Goal: Transaction & Acquisition: Purchase product/service

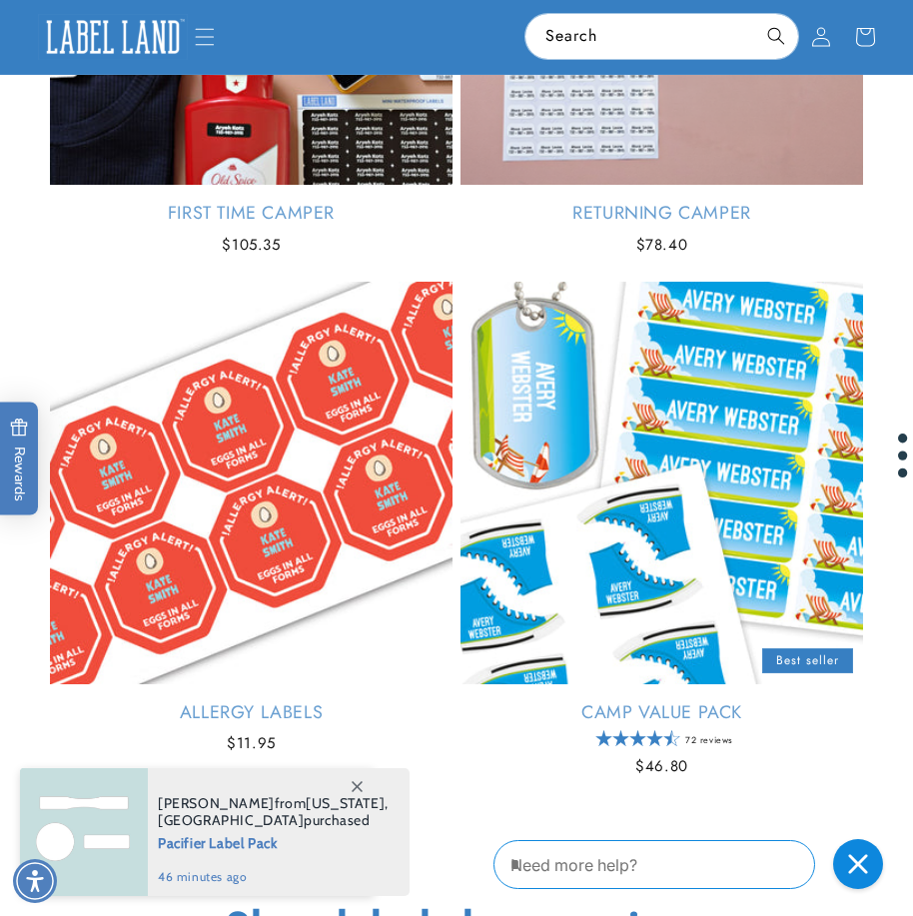
scroll to position [1797, 0]
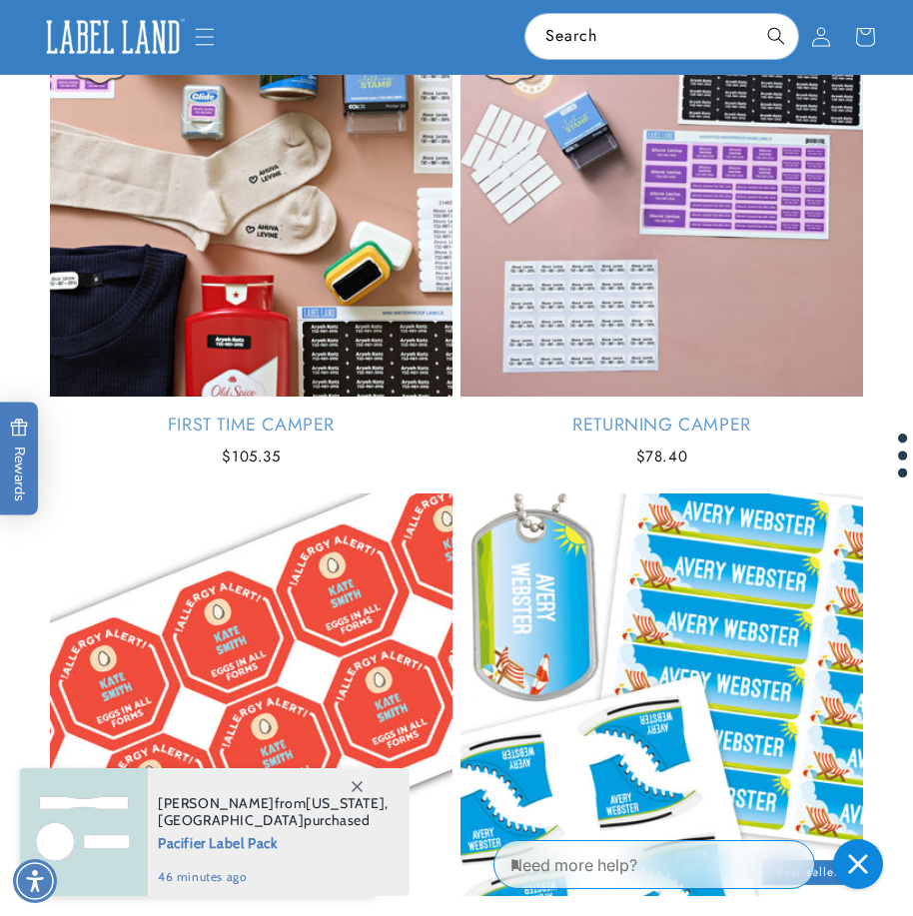
click at [211, 413] on link "First Time Camper" at bounding box center [251, 424] width 402 height 23
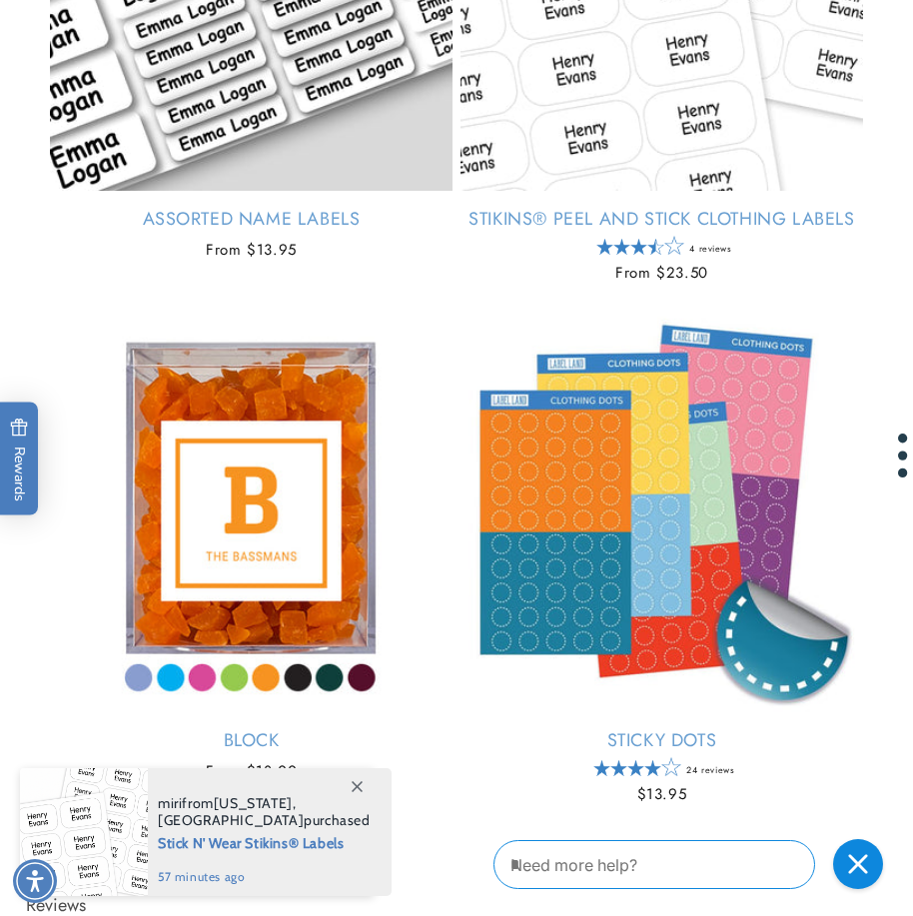
scroll to position [1997, 0]
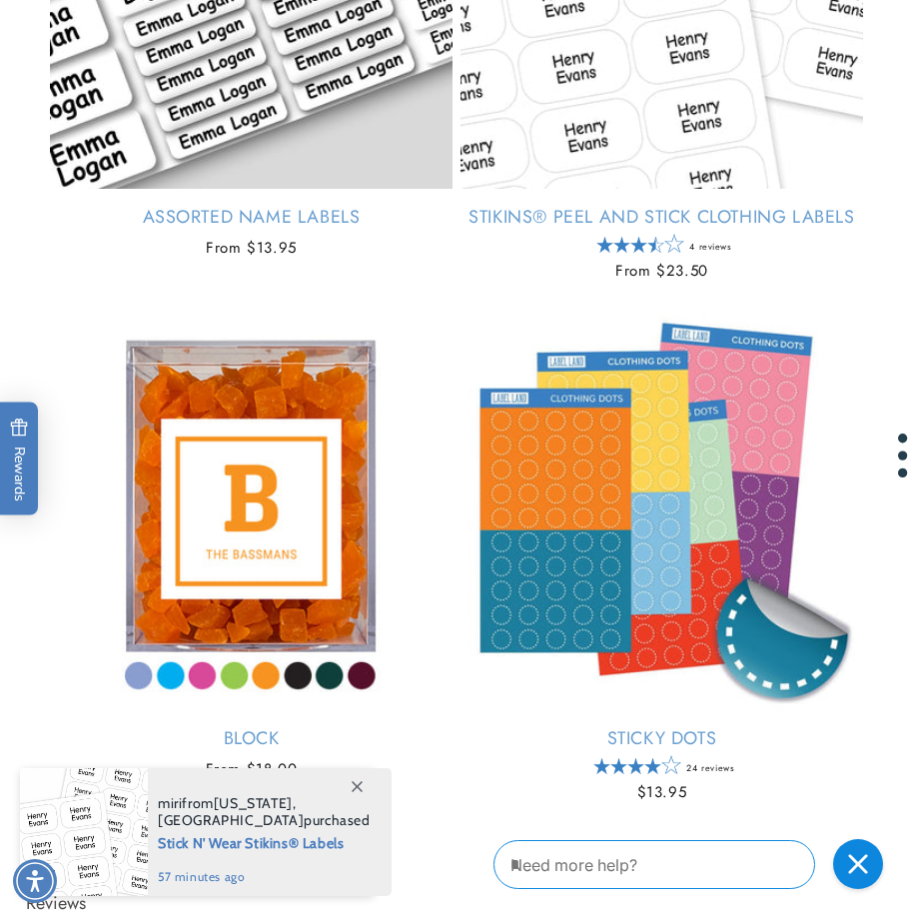
click at [643, 727] on link "Sticky Dots" at bounding box center [661, 738] width 402 height 23
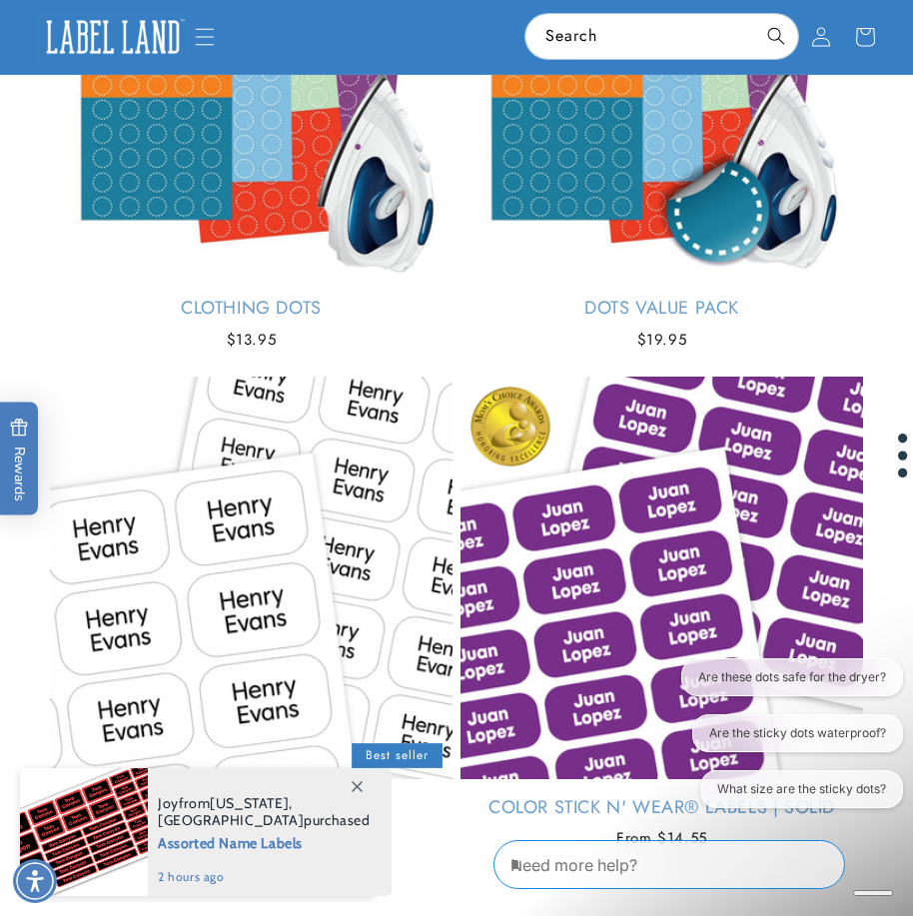
scroll to position [1098, 0]
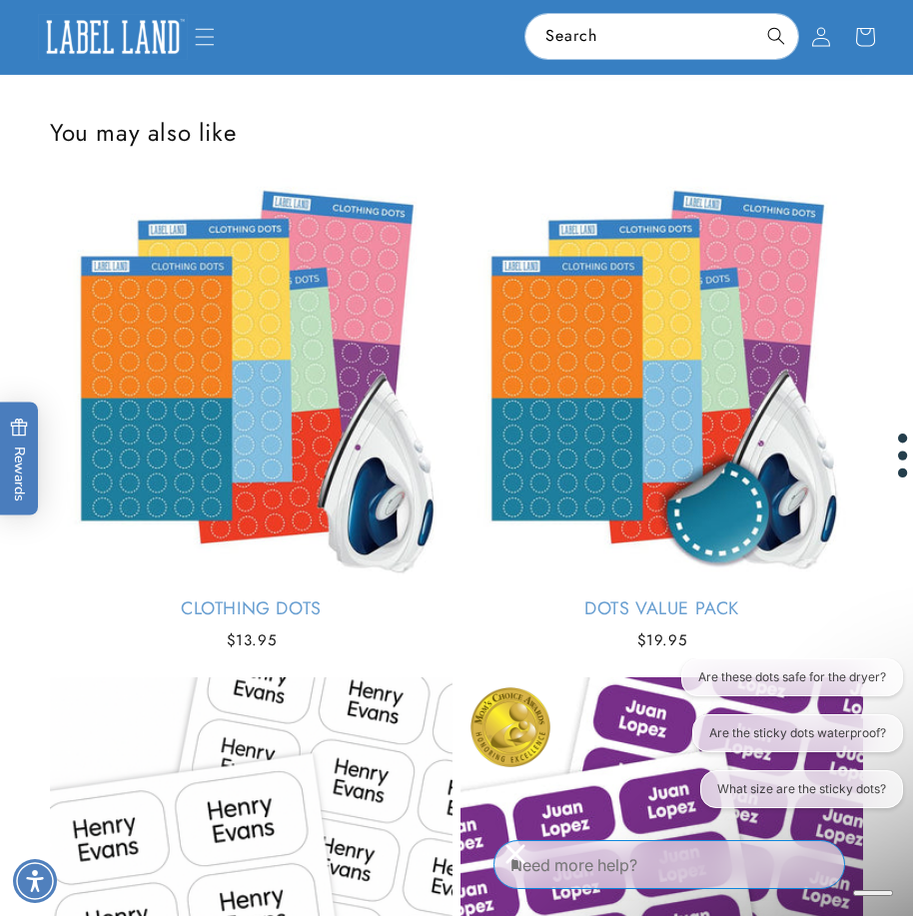
click at [253, 597] on link "Clothing Dots" at bounding box center [251, 608] width 402 height 23
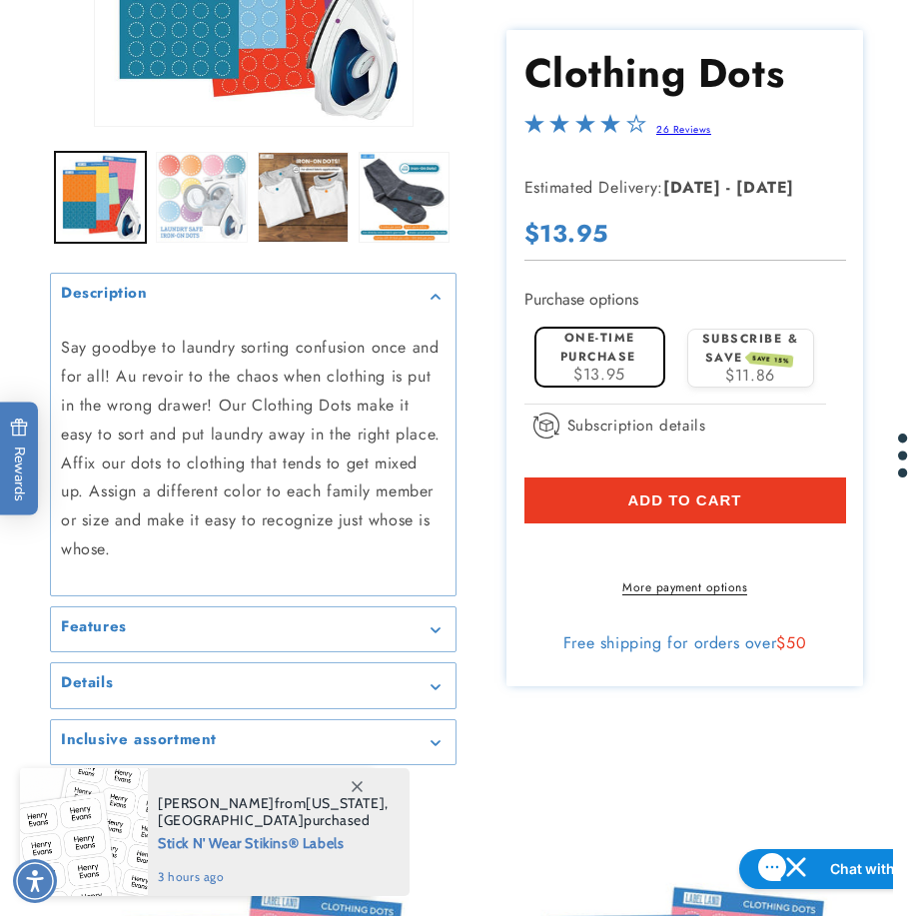
scroll to position [499, 0]
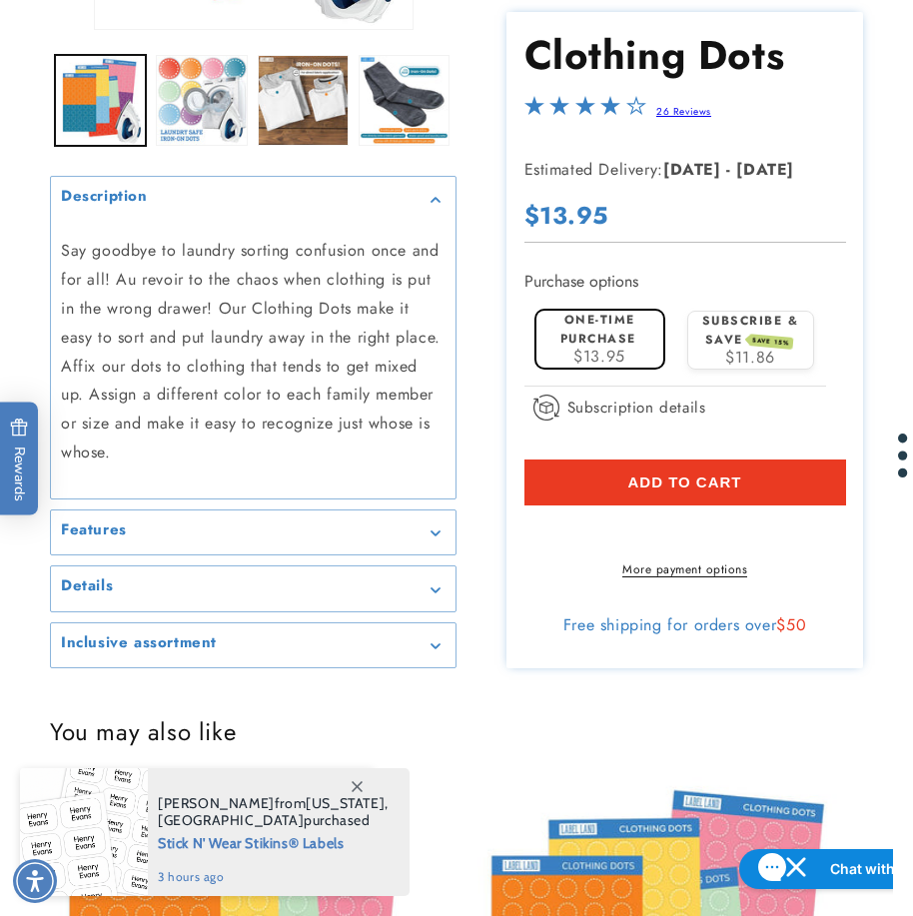
click at [574, 326] on label "One-time purchase" at bounding box center [598, 329] width 76 height 37
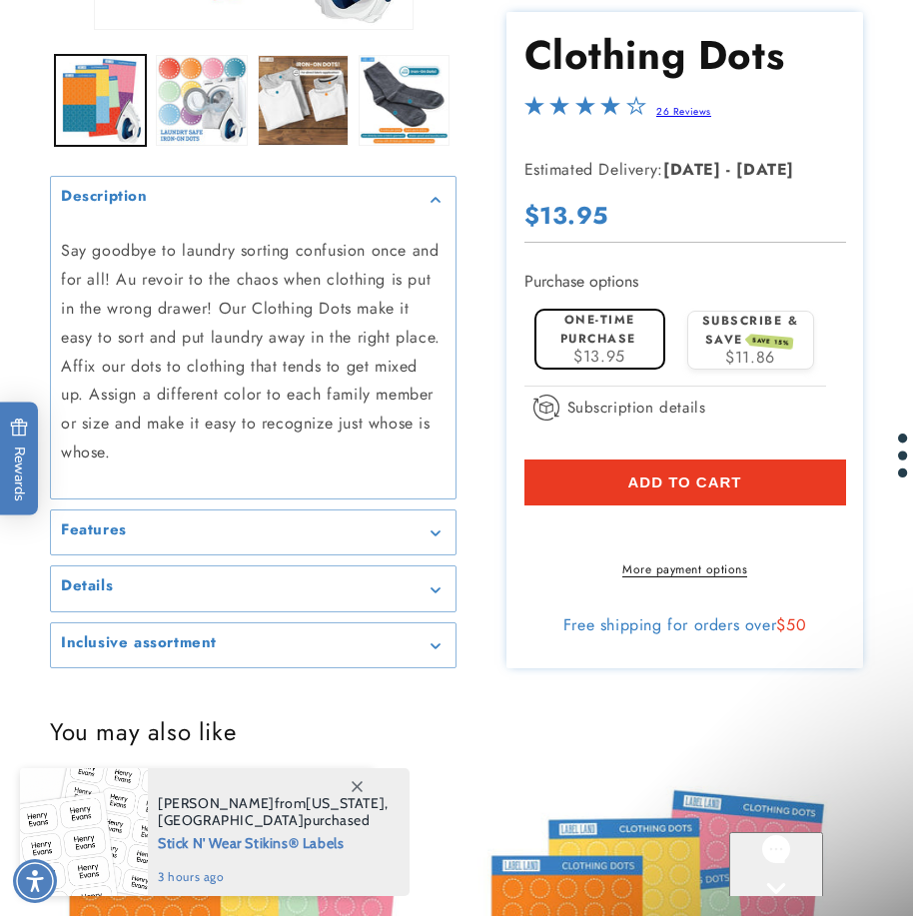
scroll to position [0, 0]
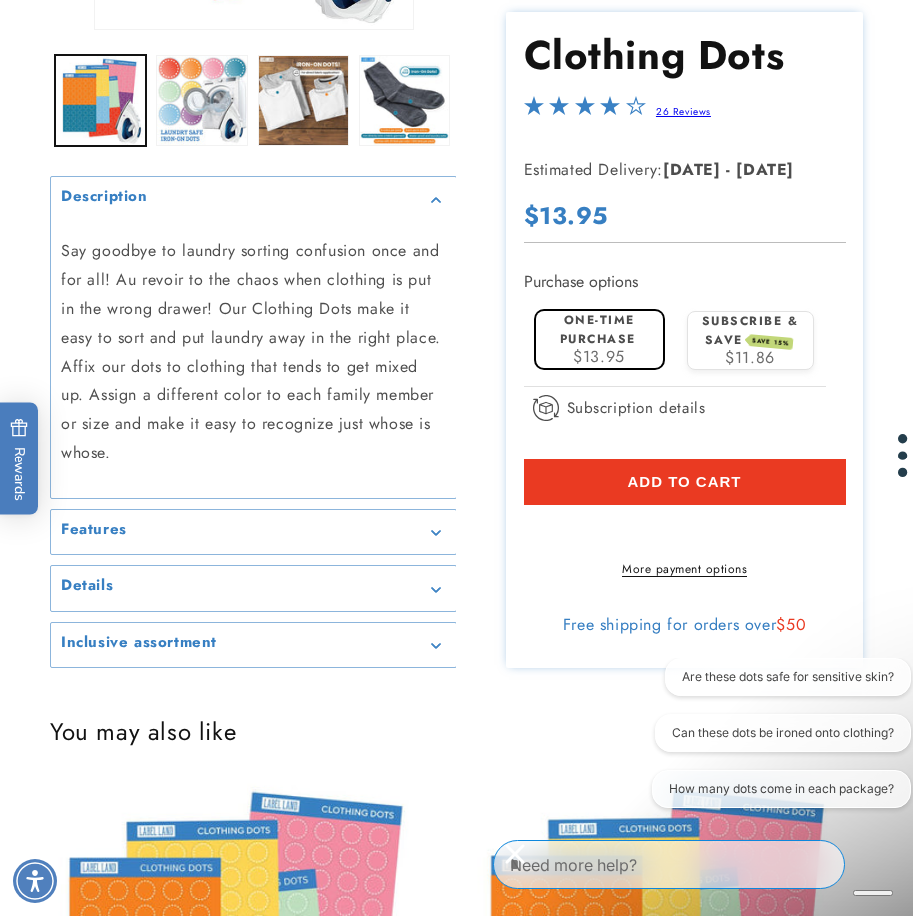
click at [695, 473] on span "Add to cart" at bounding box center [684, 482] width 114 height 18
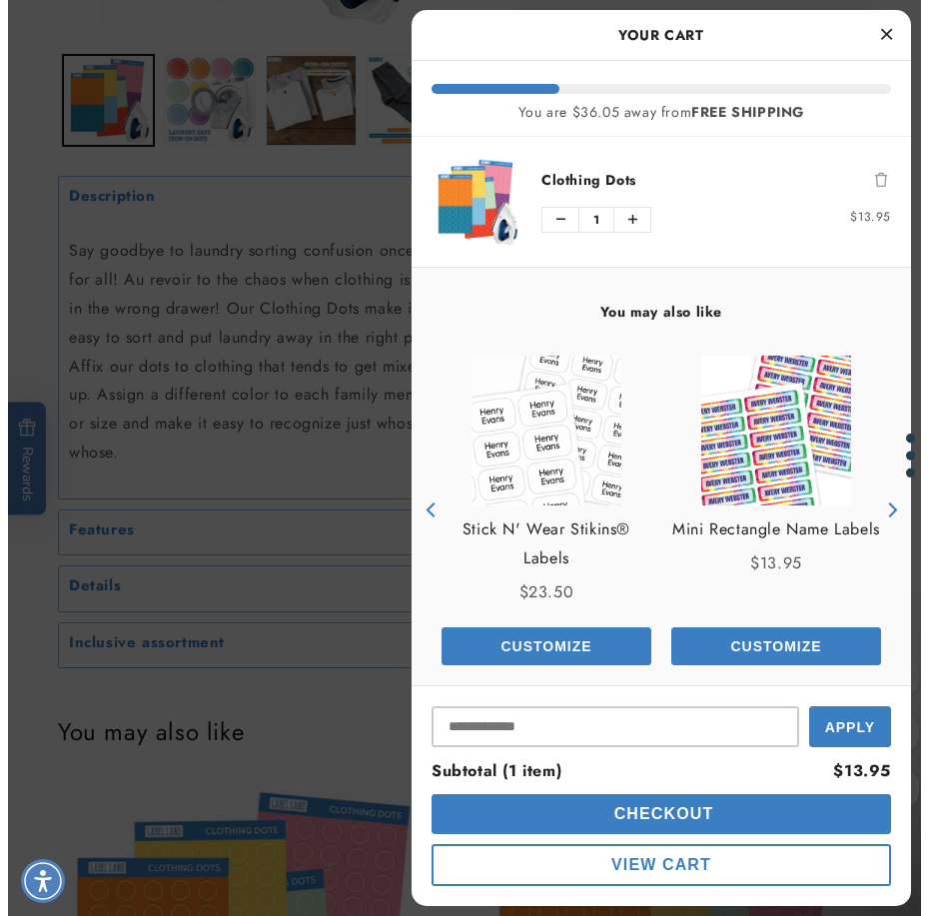
scroll to position [500, 0]
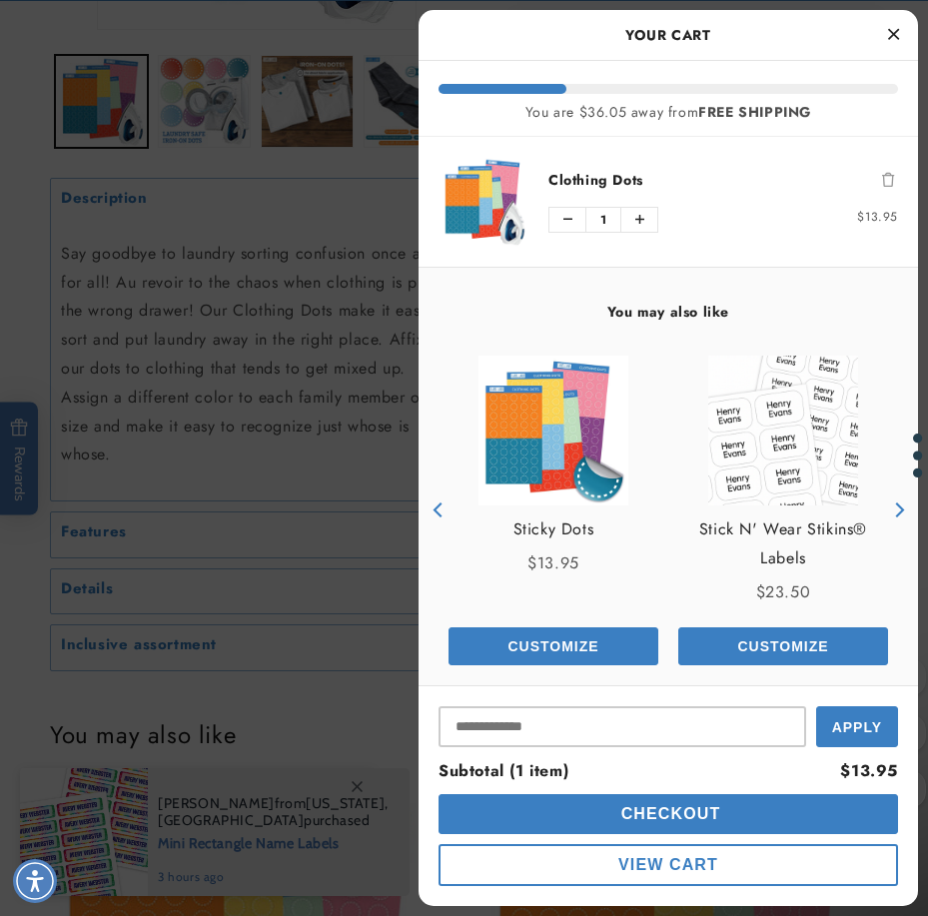
click at [888, 501] on button "Next" at bounding box center [898, 510] width 30 height 30
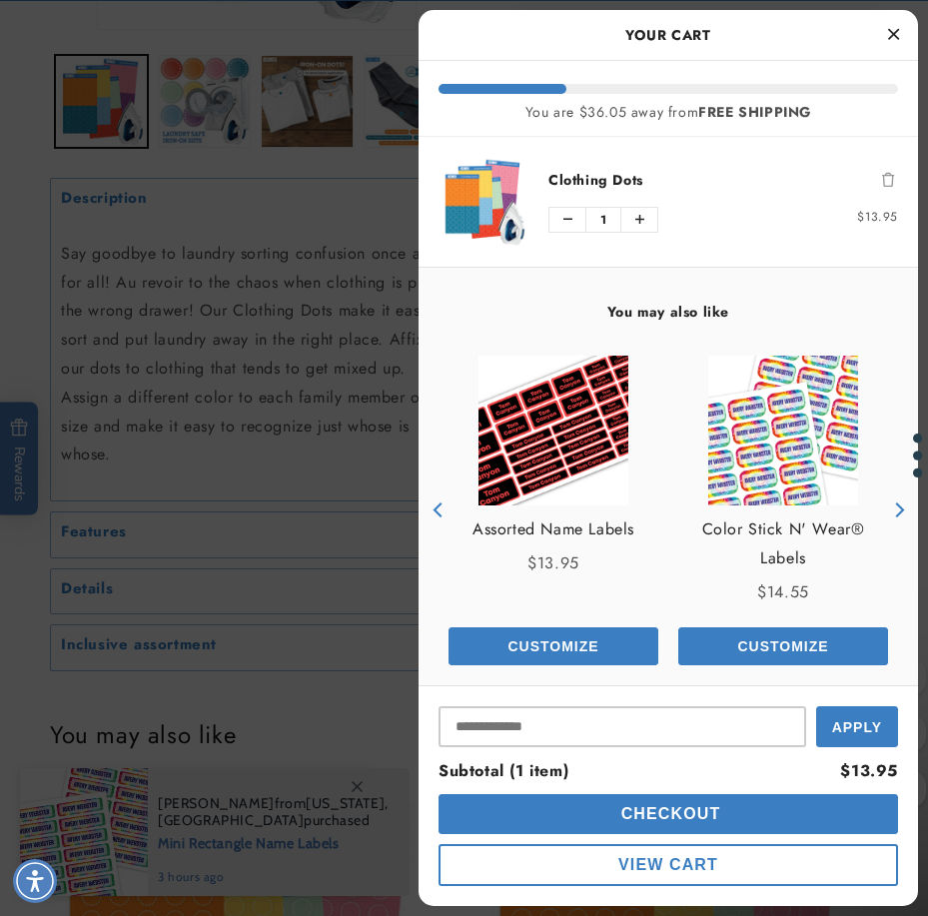
click at [888, 501] on button "Next" at bounding box center [898, 510] width 30 height 30
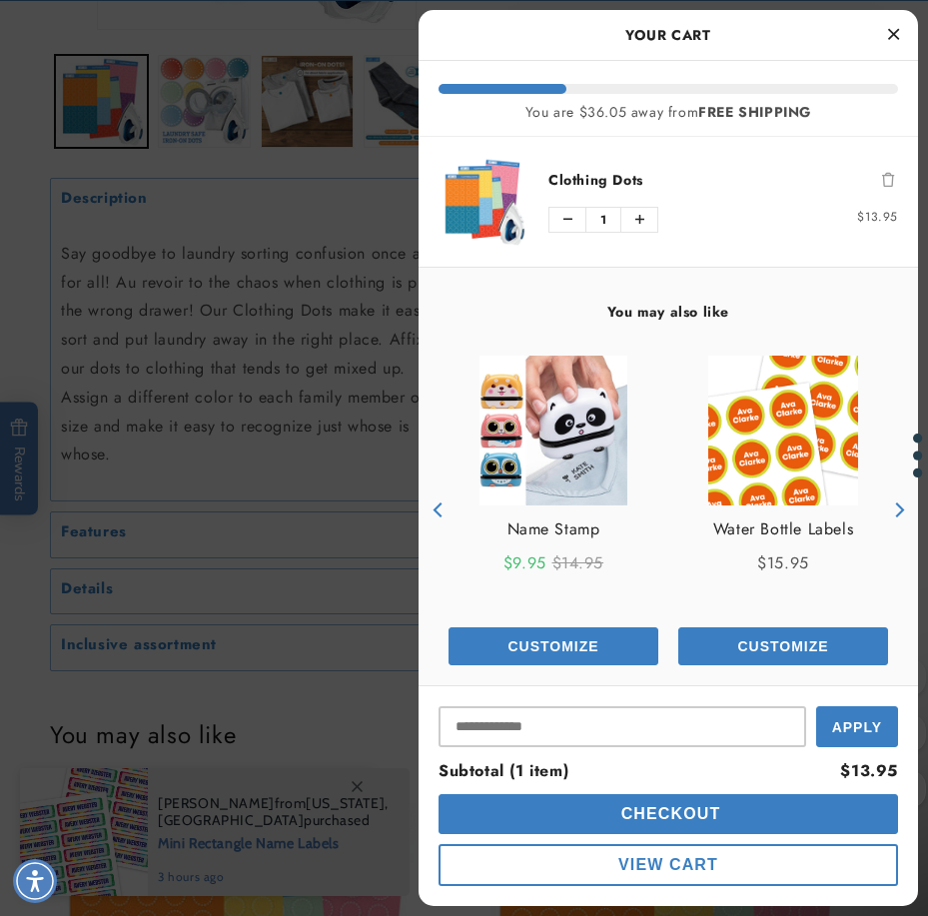
click at [888, 501] on button "Next" at bounding box center [898, 510] width 30 height 30
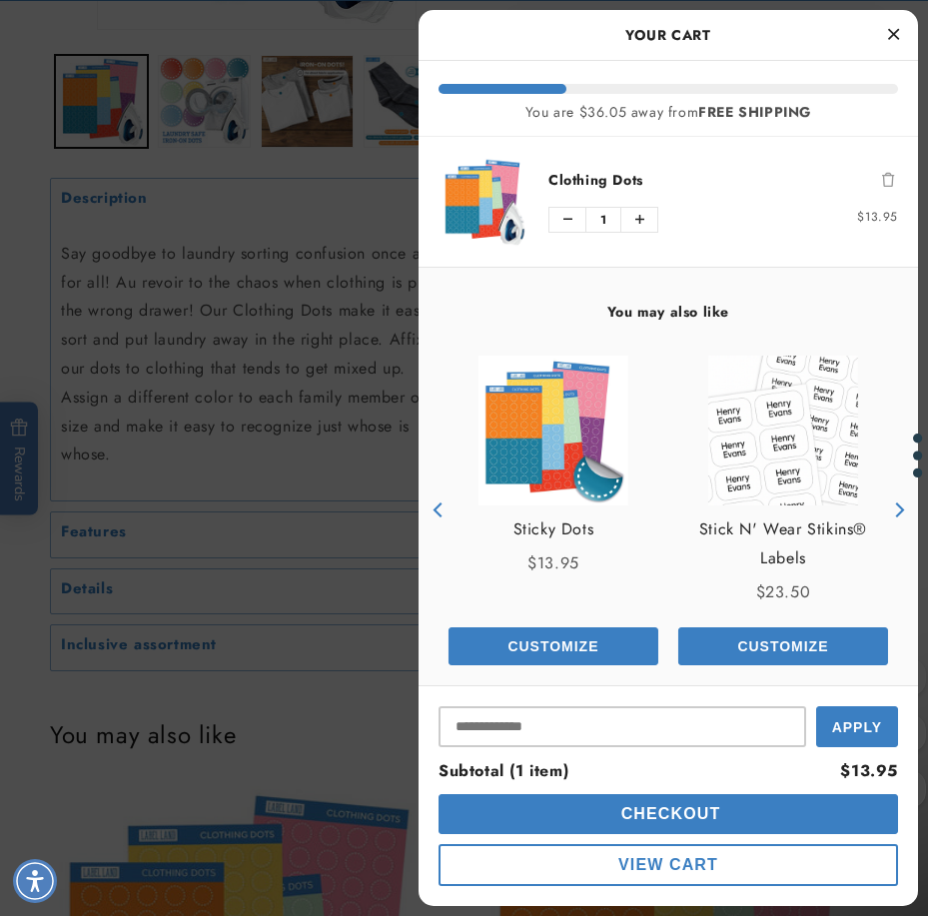
click at [890, 34] on icon "Close Cart" at bounding box center [893, 34] width 11 height 18
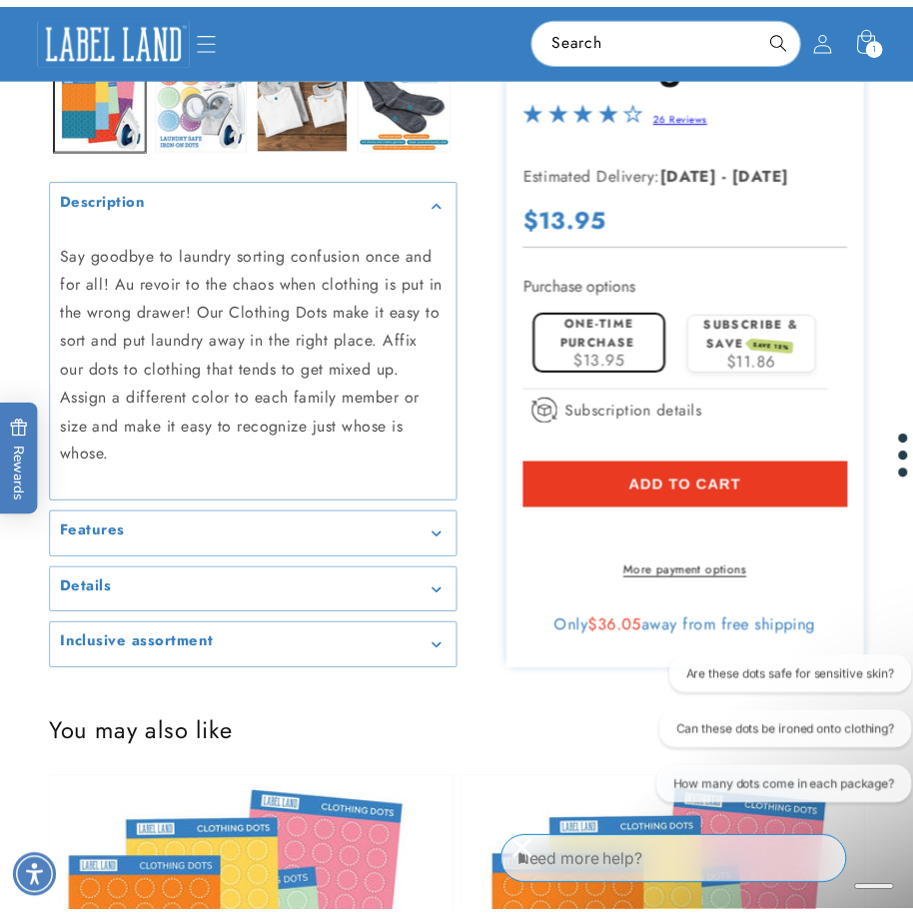
scroll to position [499, 0]
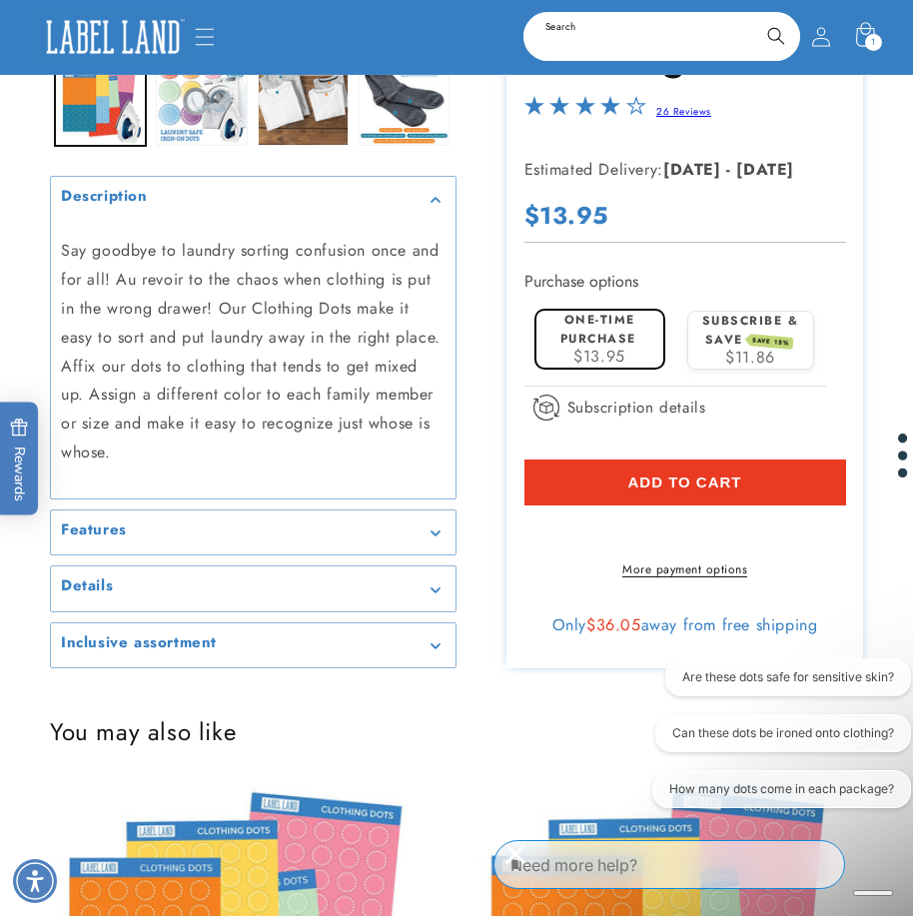
click at [610, 37] on input "Search" at bounding box center [661, 36] width 273 height 45
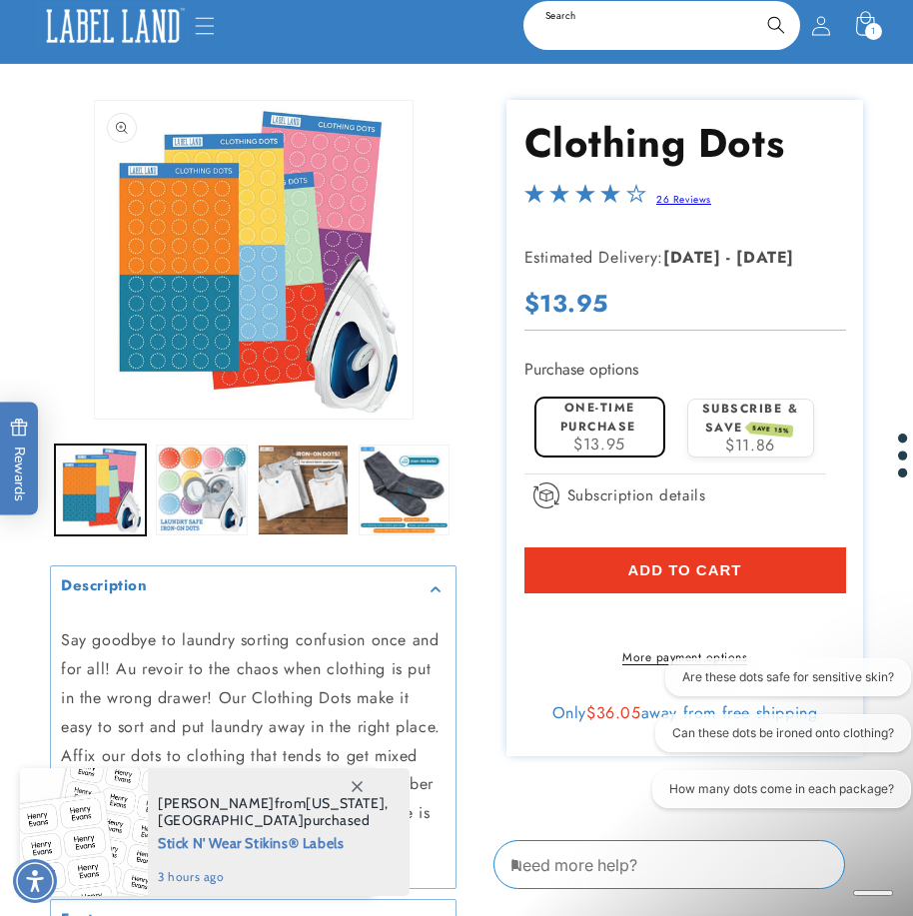
scroll to position [0, 0]
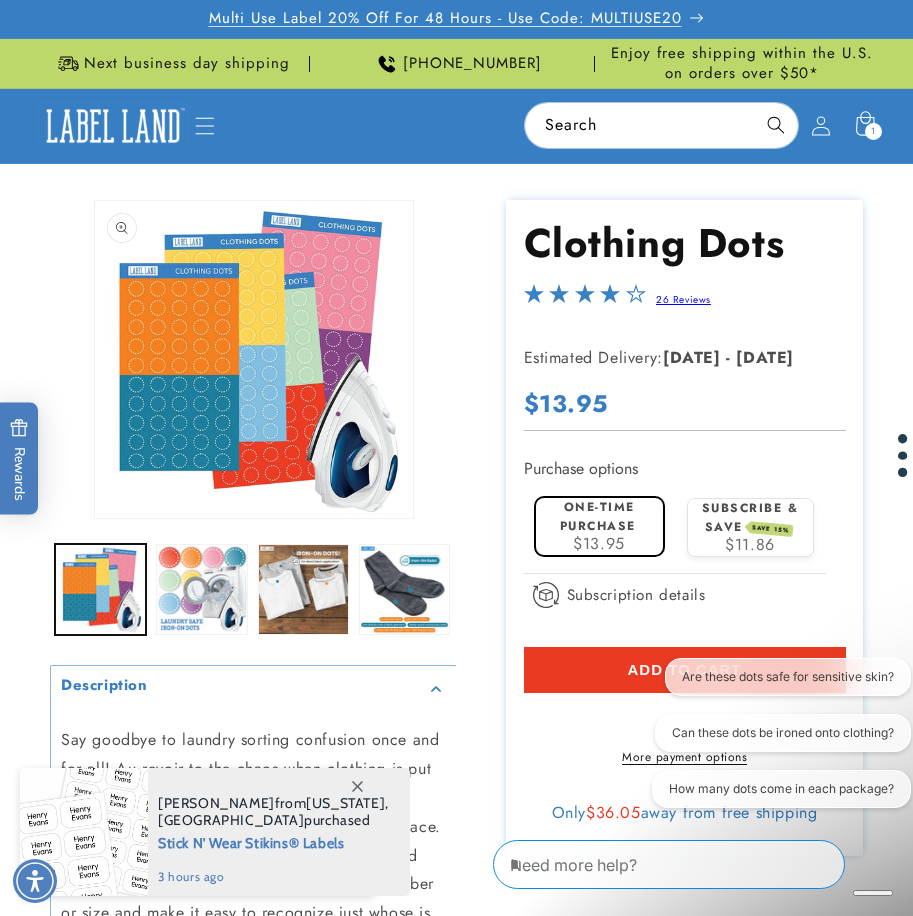
click at [693, 18] on p "Multi Use Label 20% Off For 48 Hours - Use Code: MULTIUSE20" at bounding box center [457, 19] width 496 height 38
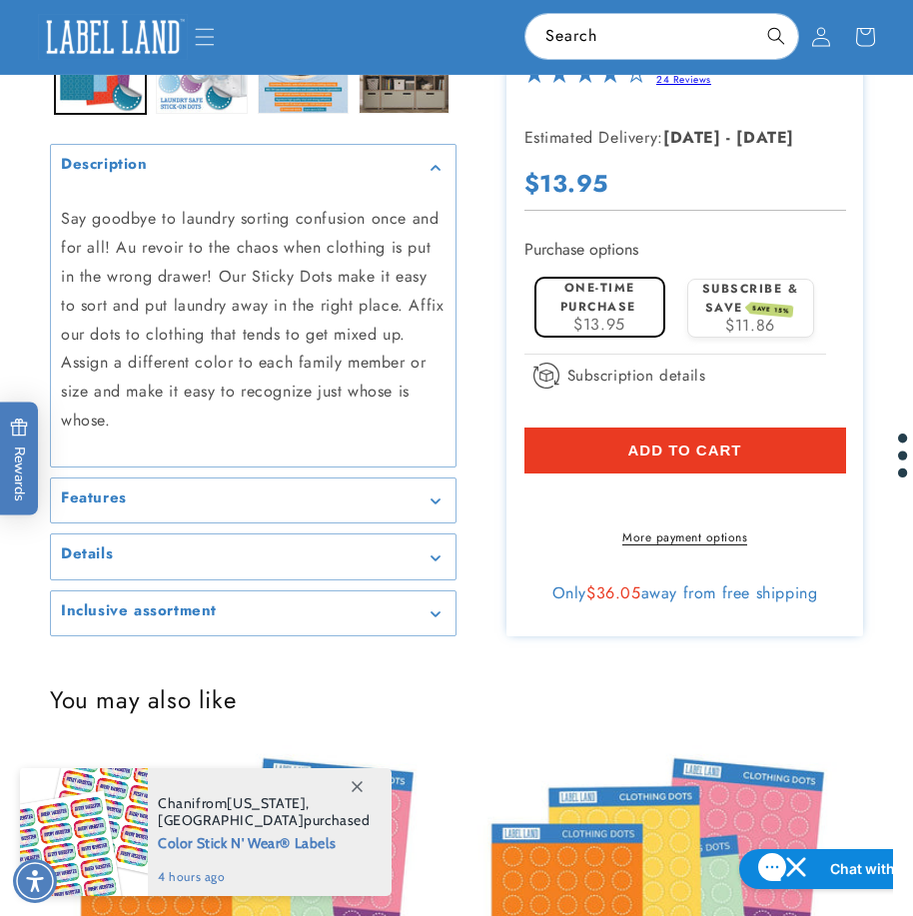
scroll to position [499, 0]
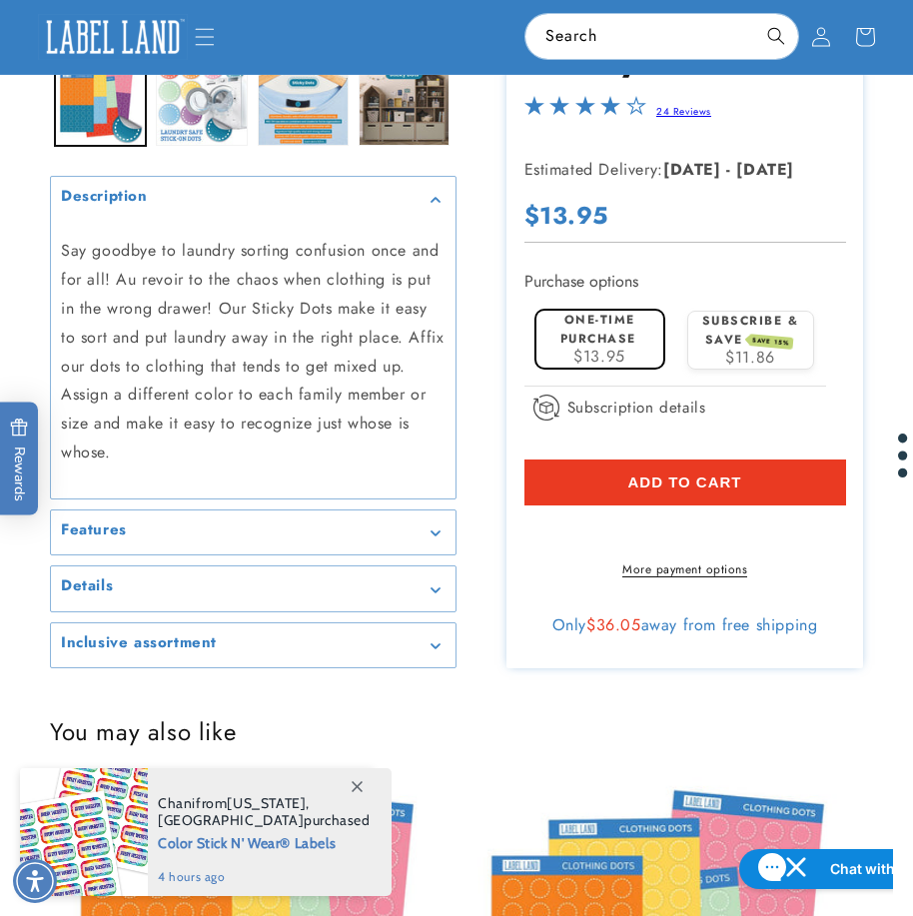
click at [87, 36] on img at bounding box center [113, 37] width 150 height 47
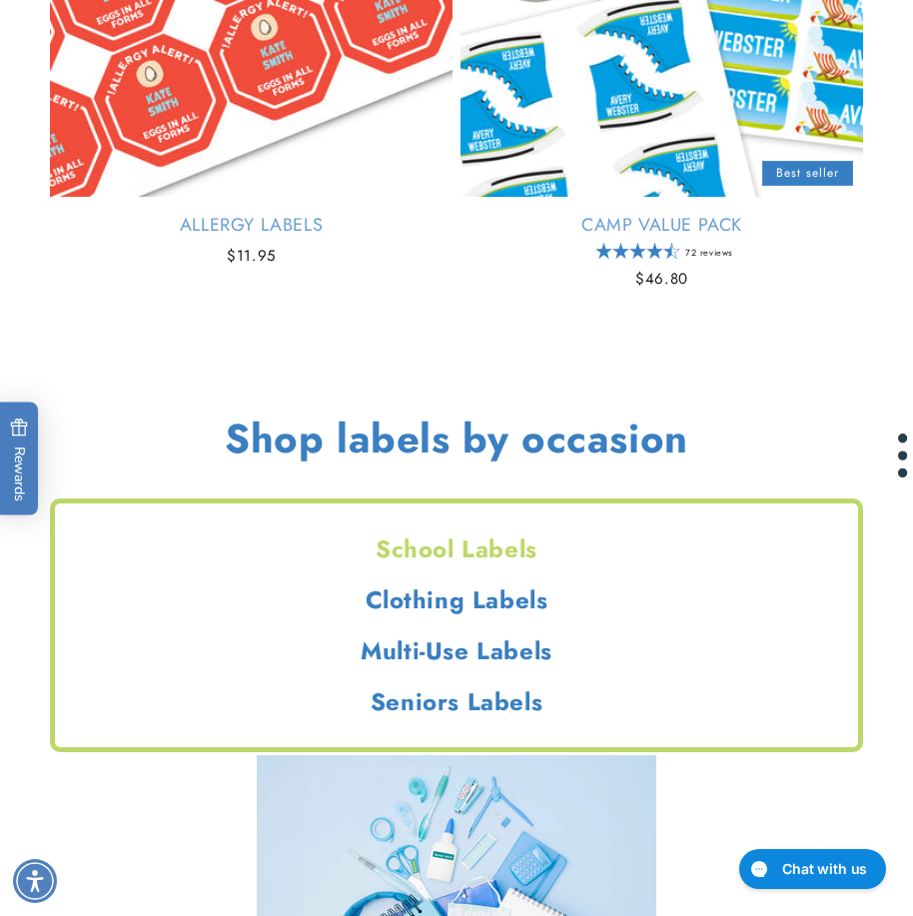
scroll to position [2796, 0]
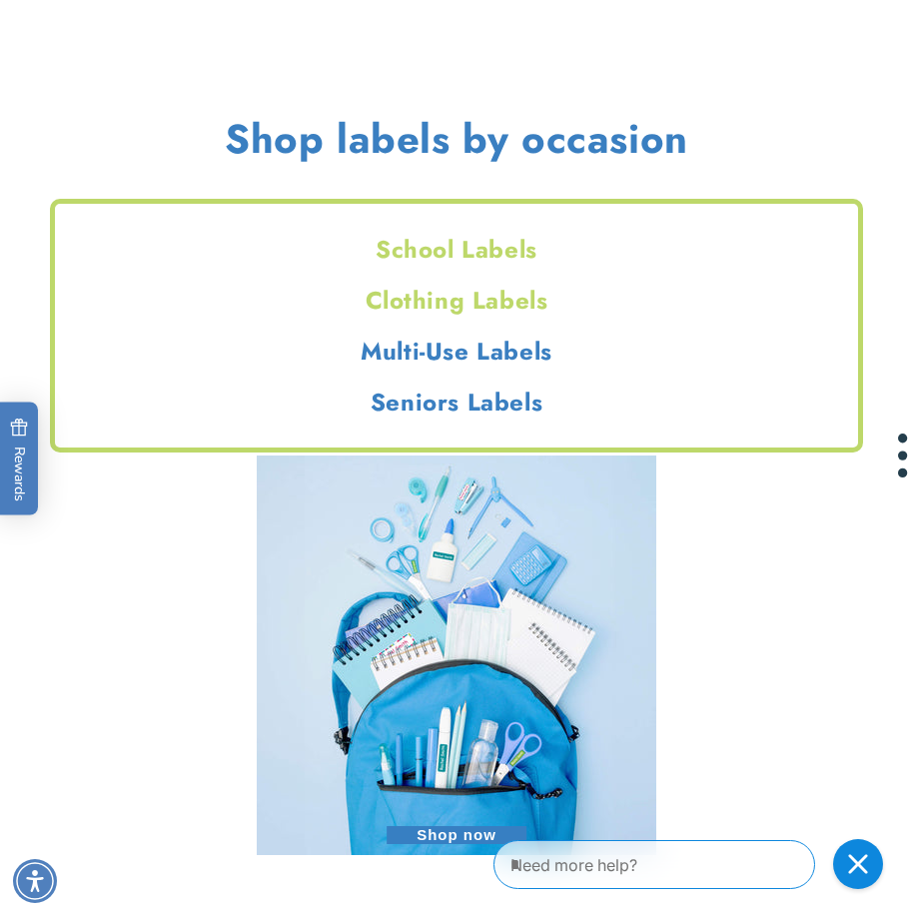
click at [404, 295] on h2 "Clothing Labels" at bounding box center [456, 300] width 803 height 31
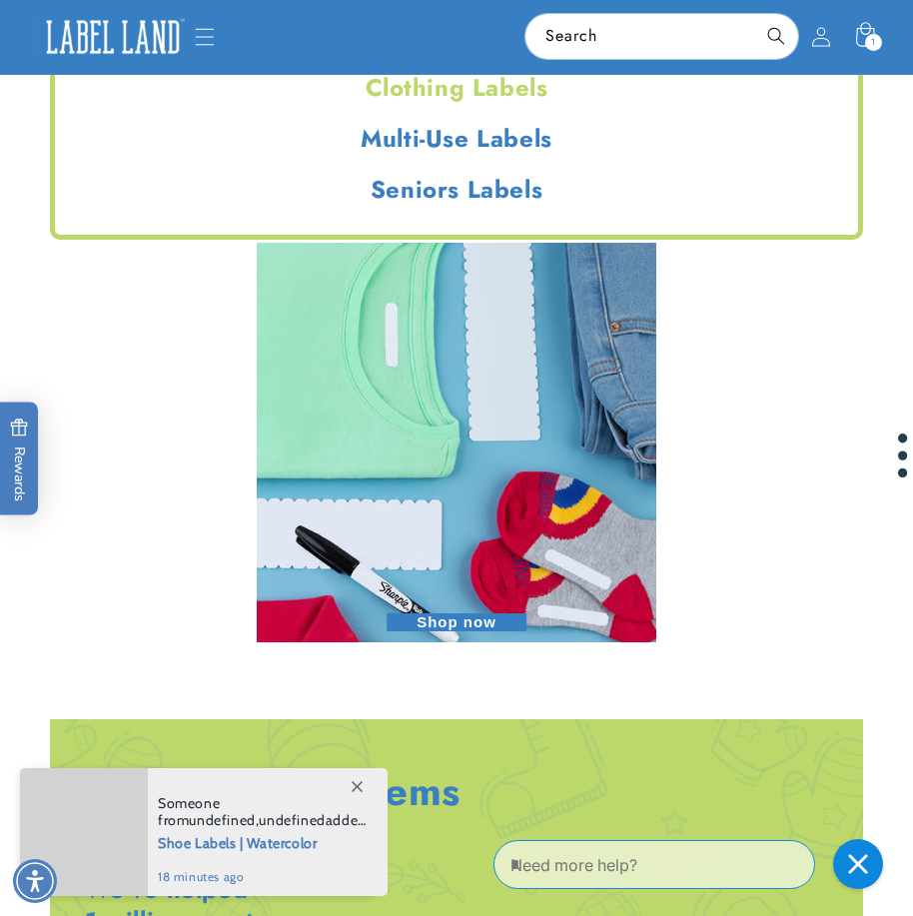
scroll to position [2896, 0]
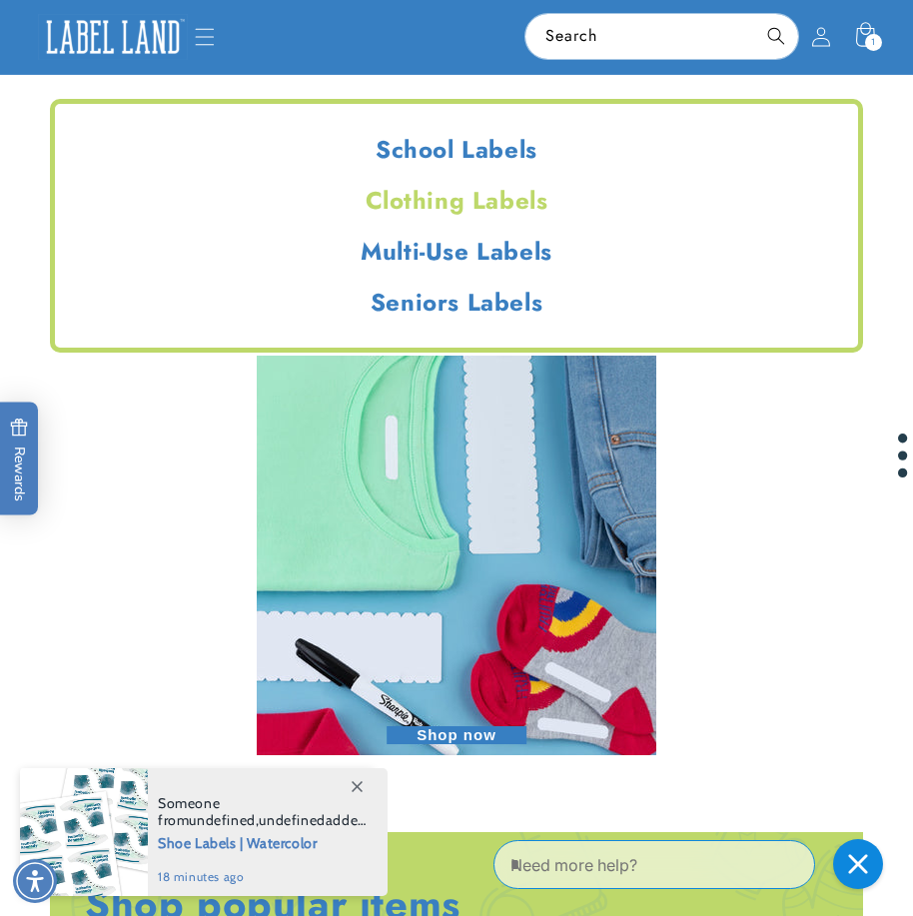
click at [418, 739] on span "Shop now" at bounding box center [456, 735] width 140 height 18
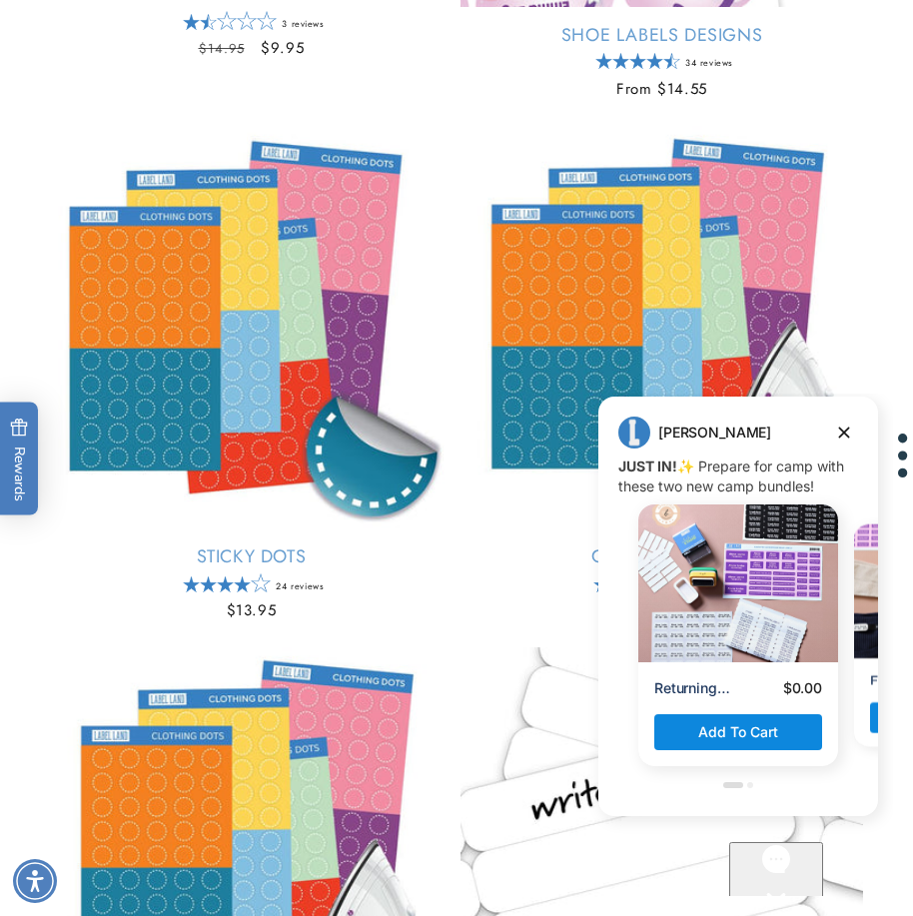
scroll to position [2097, 0]
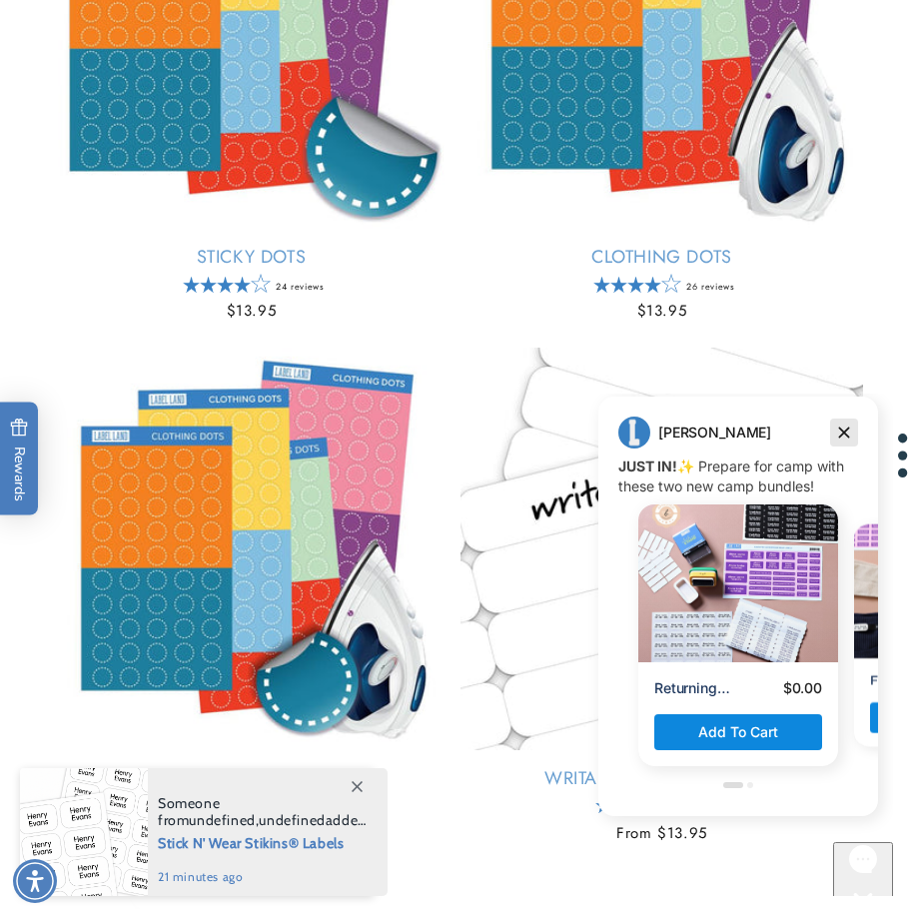
click at [845, 422] on icon "Dismiss campaign" at bounding box center [844, 432] width 20 height 24
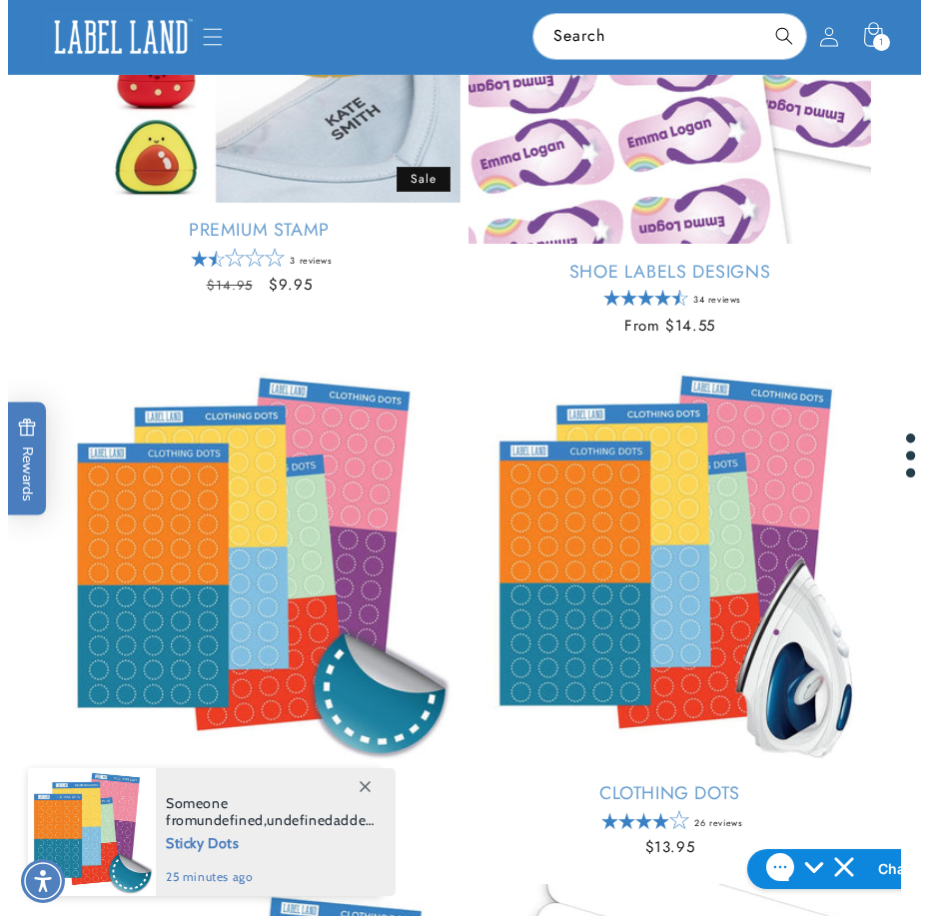
scroll to position [1398, 0]
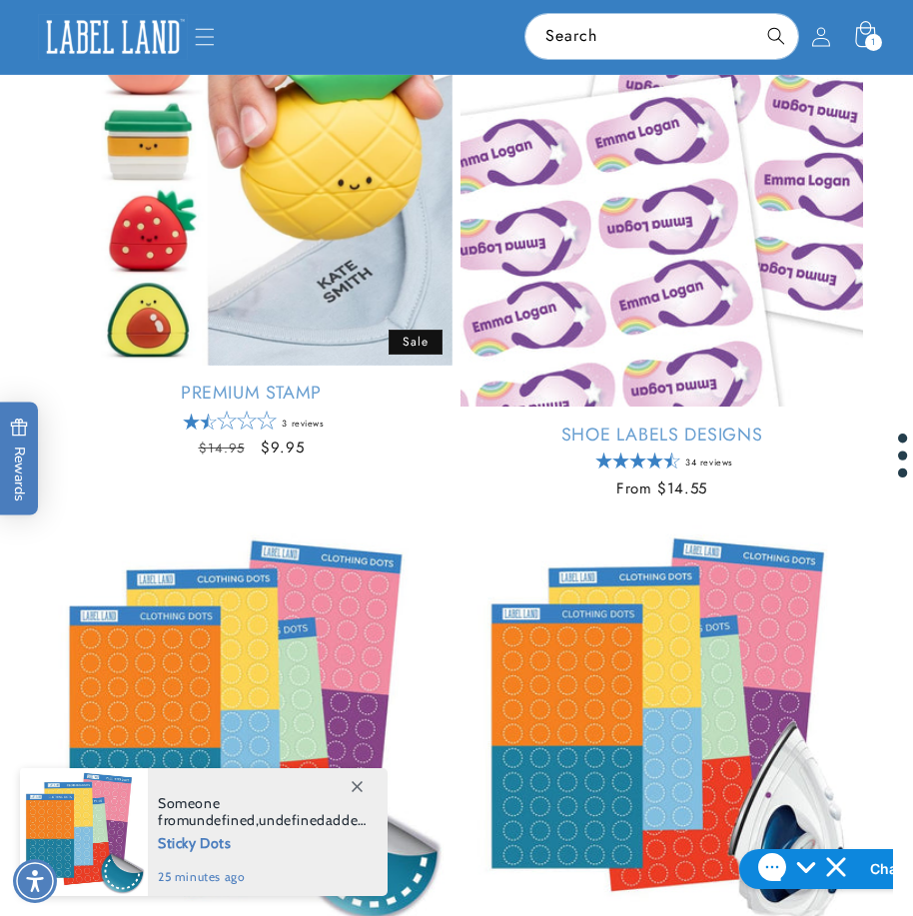
click at [875, 35] on span "1" at bounding box center [873, 42] width 5 height 17
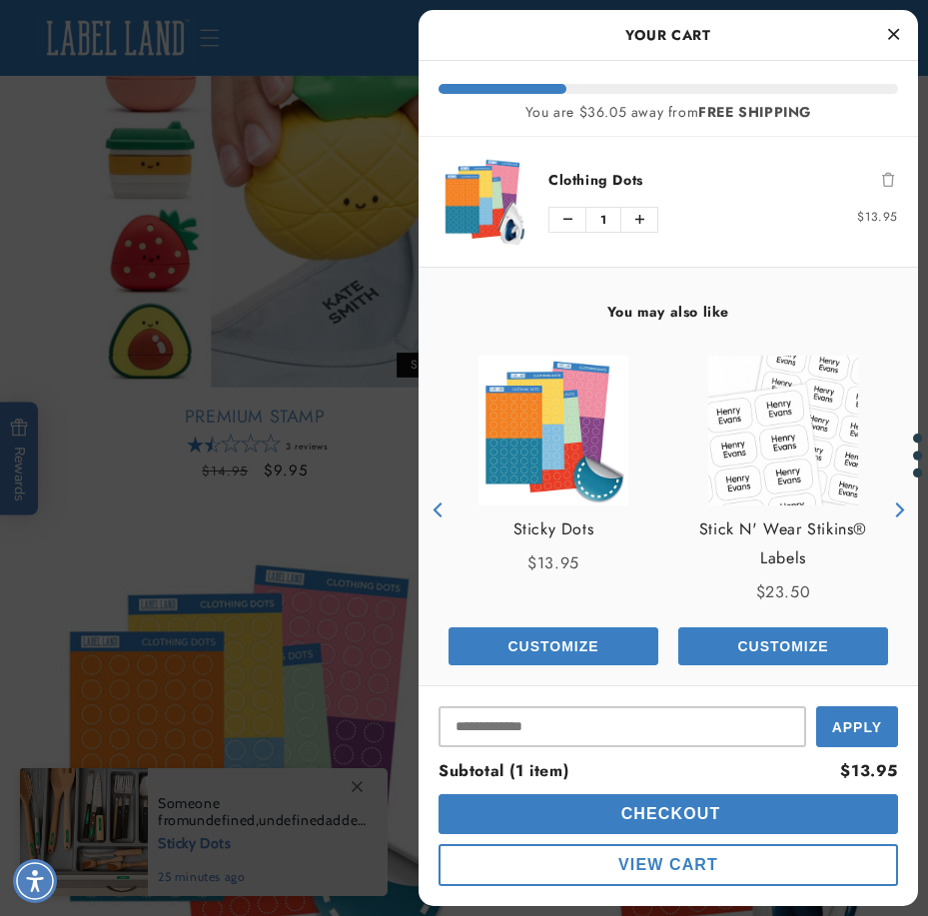
click at [688, 822] on button "Checkout" at bounding box center [667, 814] width 459 height 40
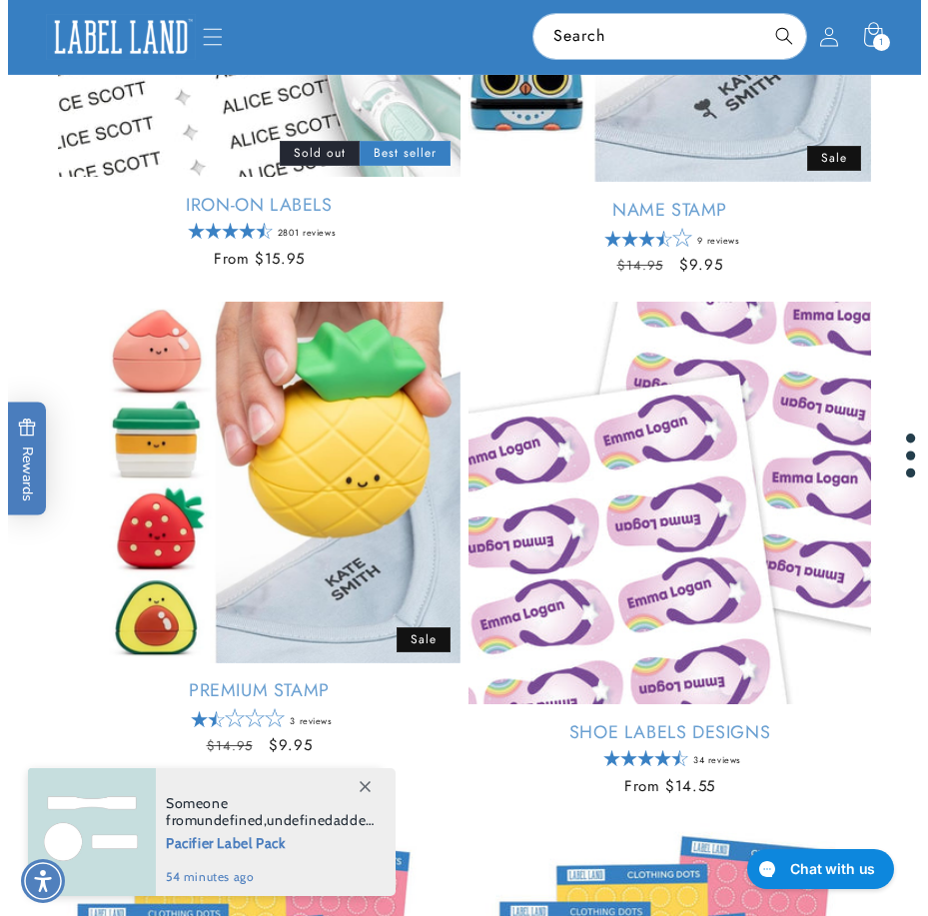
scroll to position [1098, 0]
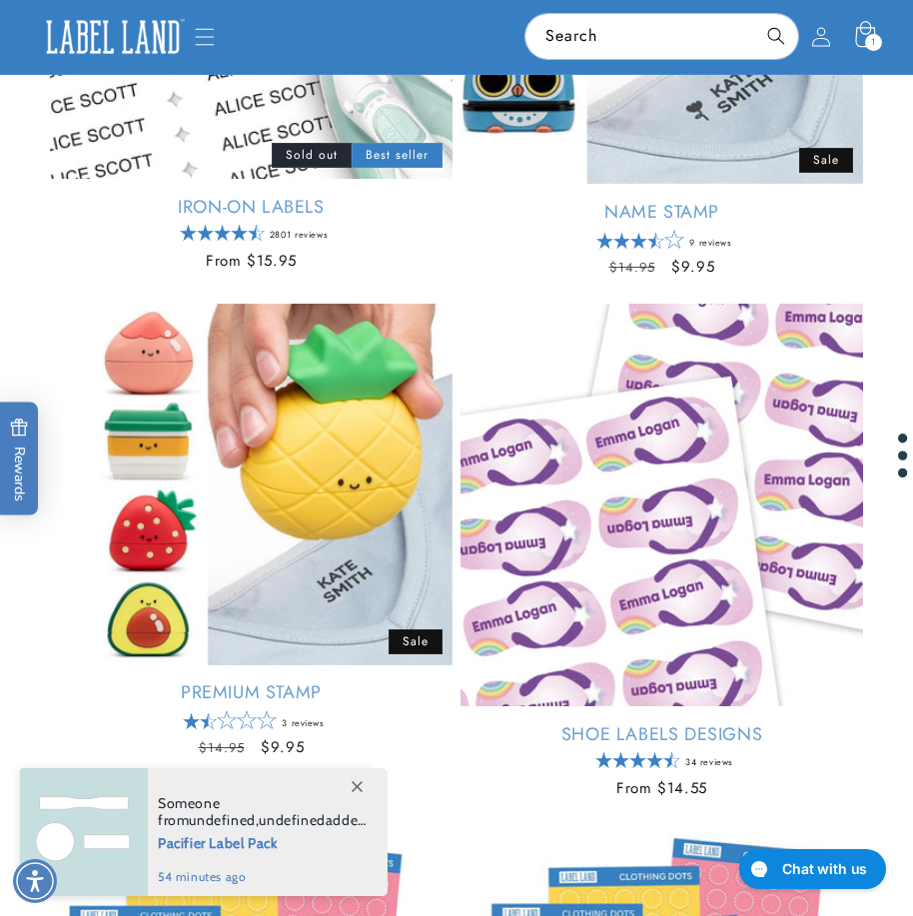
click at [861, 35] on icon at bounding box center [864, 36] width 47 height 47
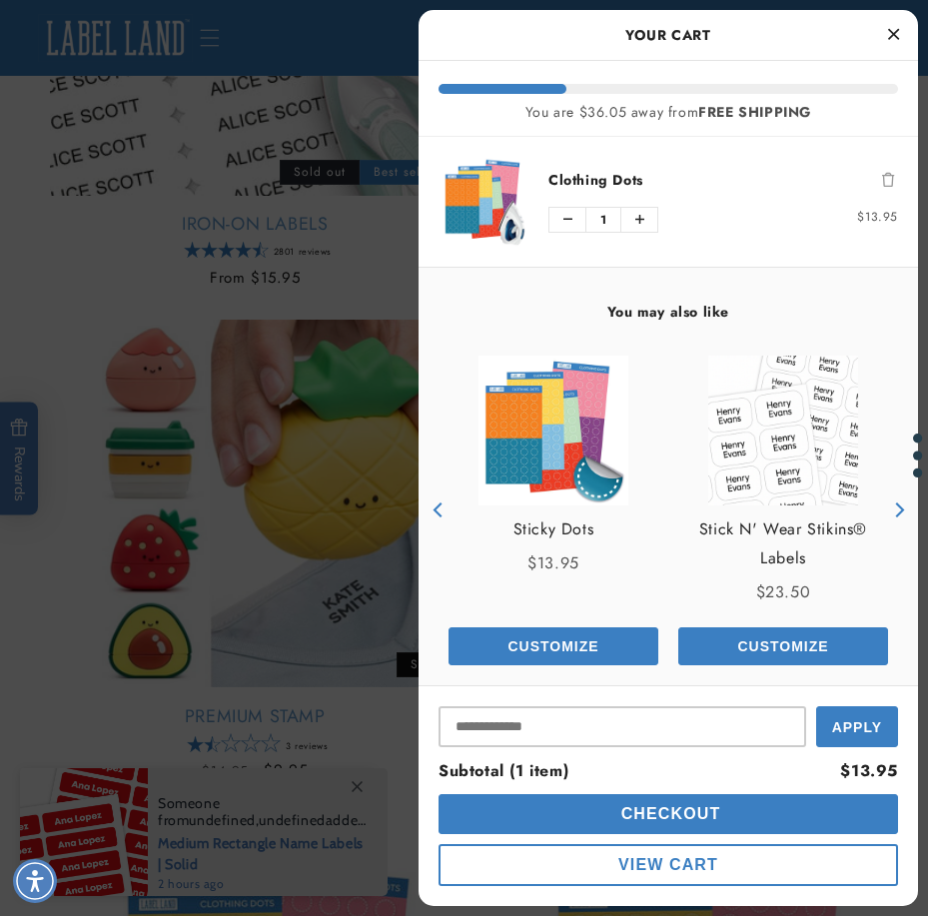
click at [534, 411] on img "product" at bounding box center [553, 430] width 150 height 150
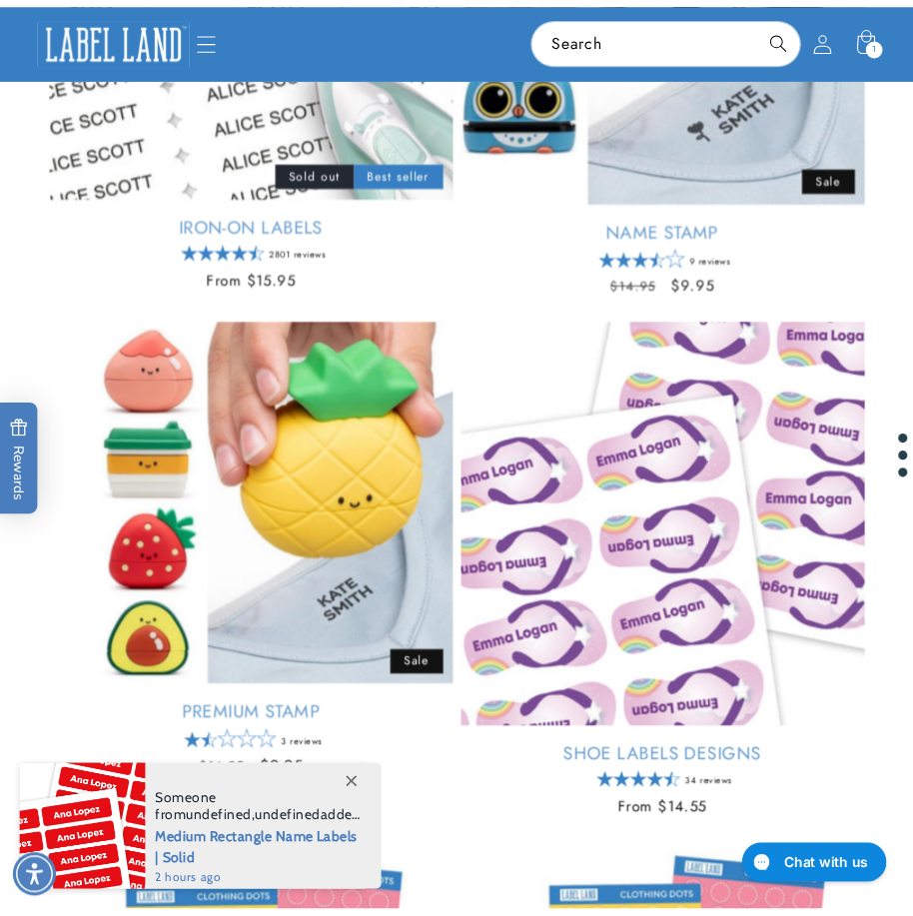
scroll to position [1089, 0]
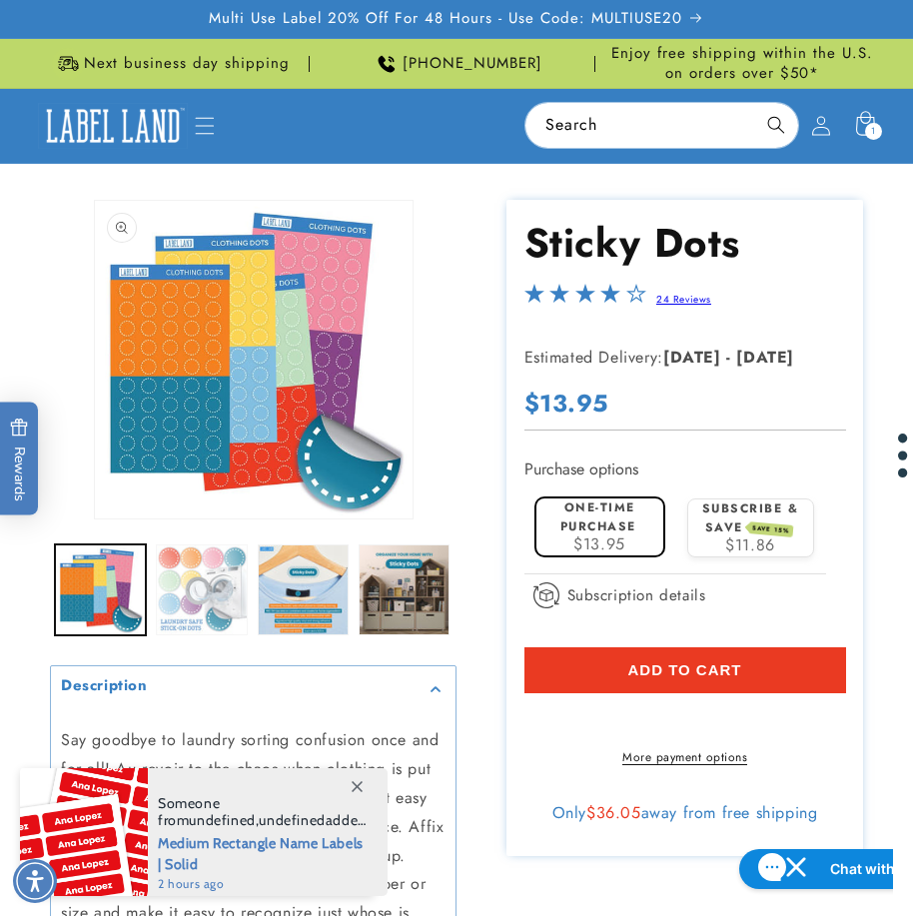
click at [164, 597] on button "Load image 2 in gallery view" at bounding box center [201, 589] width 91 height 91
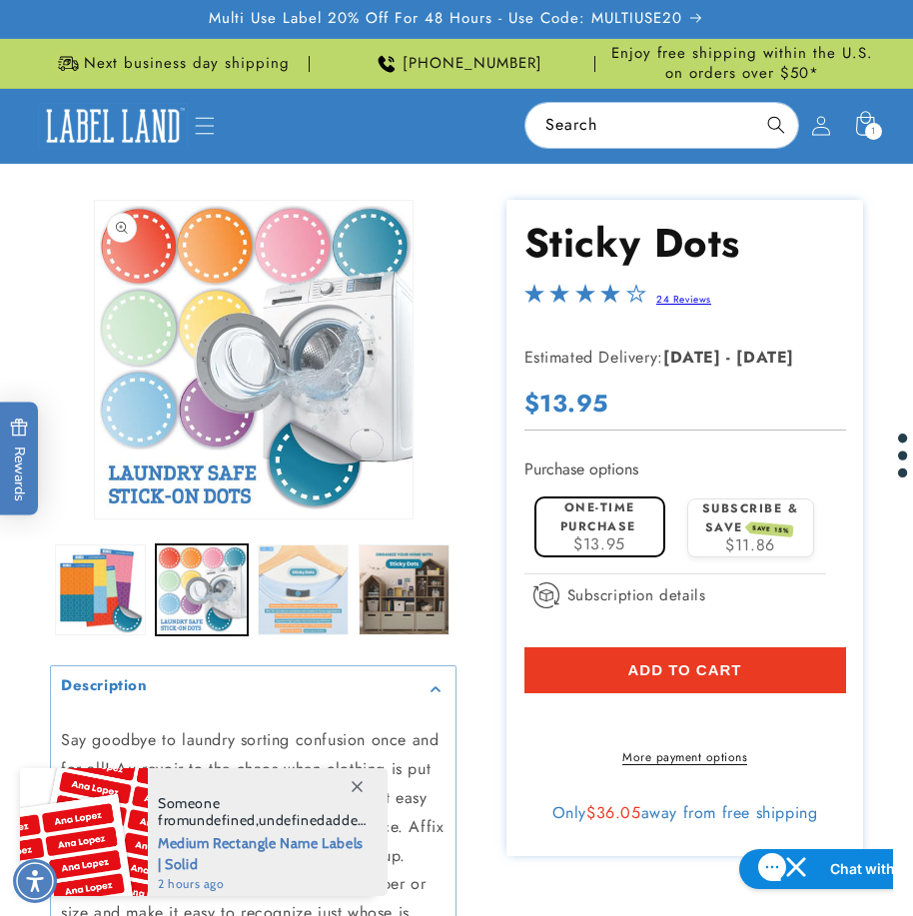
click at [321, 592] on button "Load image 3 in gallery view" at bounding box center [303, 589] width 91 height 91
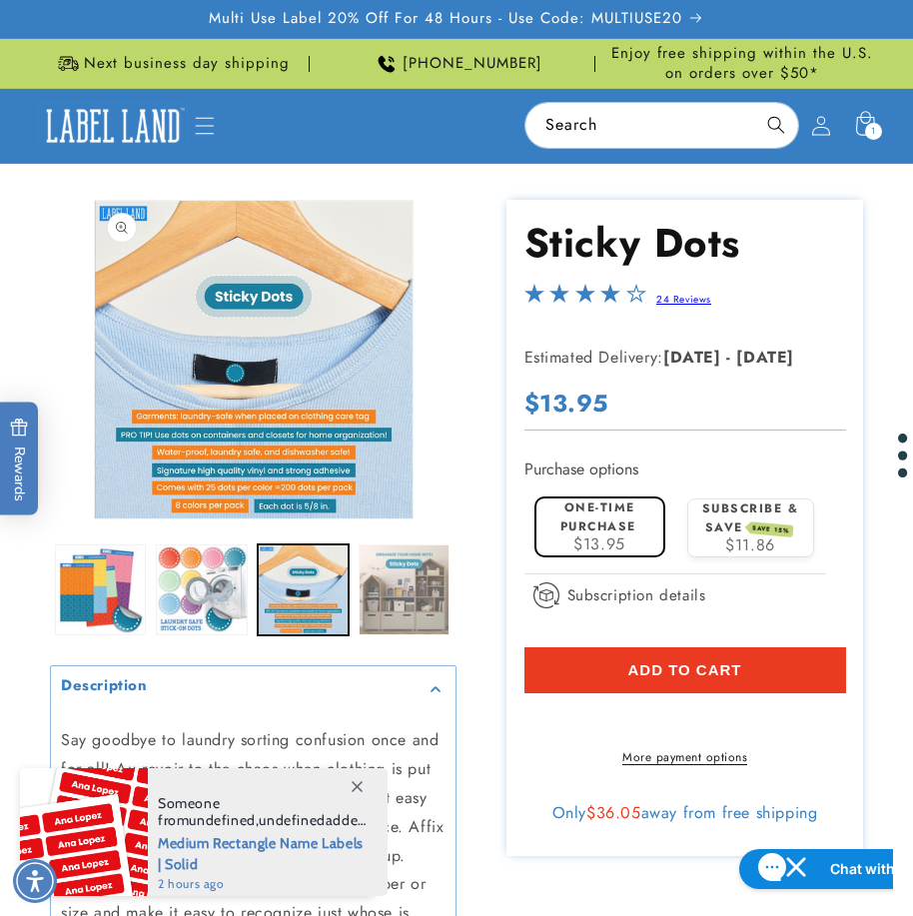
click at [370, 592] on button "Load image 4 in gallery view" at bounding box center [403, 589] width 91 height 91
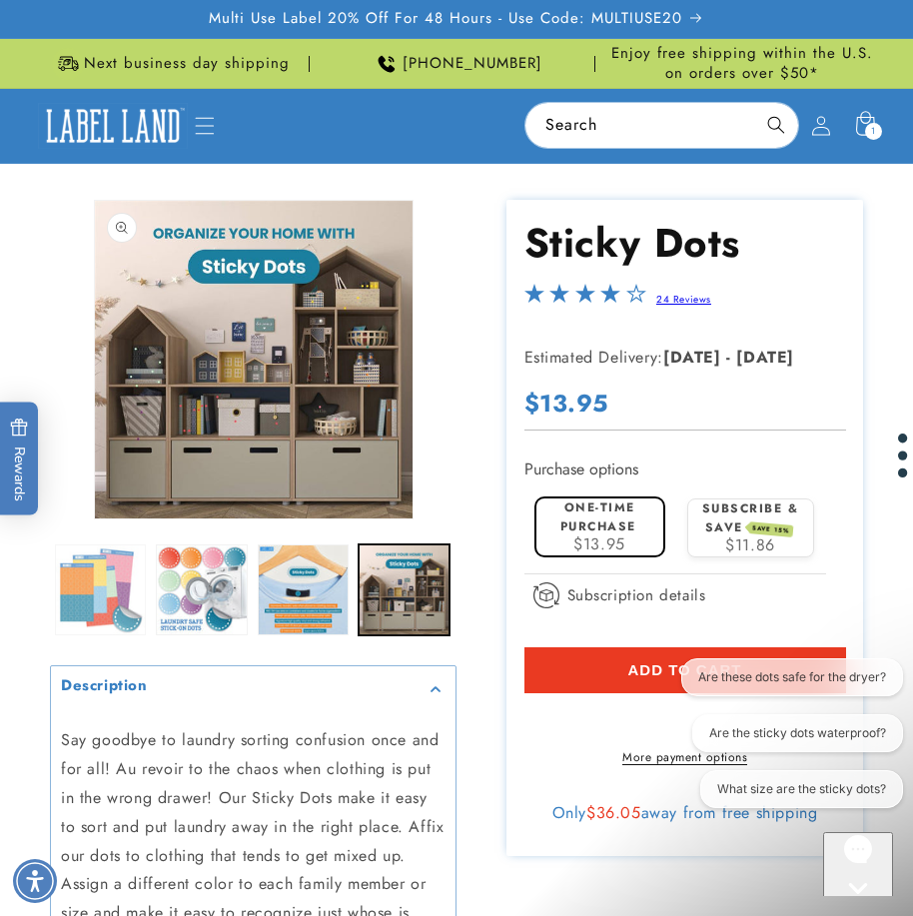
click at [105, 593] on button "Load image 1 in gallery view" at bounding box center [100, 589] width 91 height 91
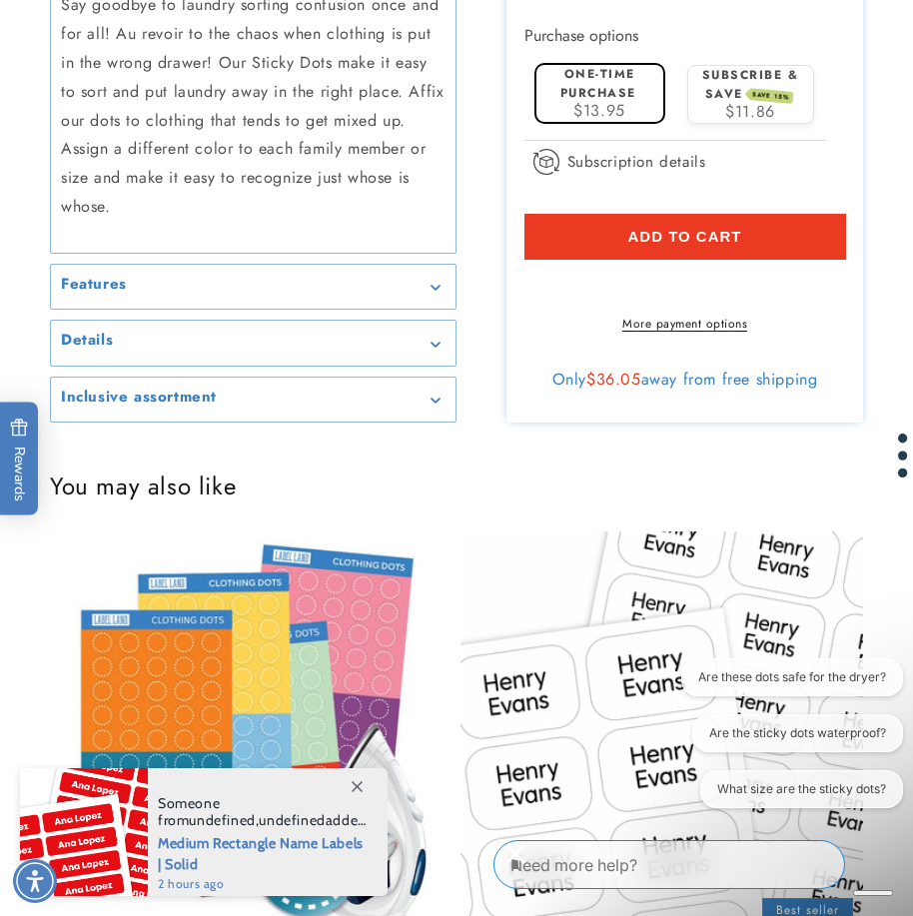
scroll to position [799, 0]
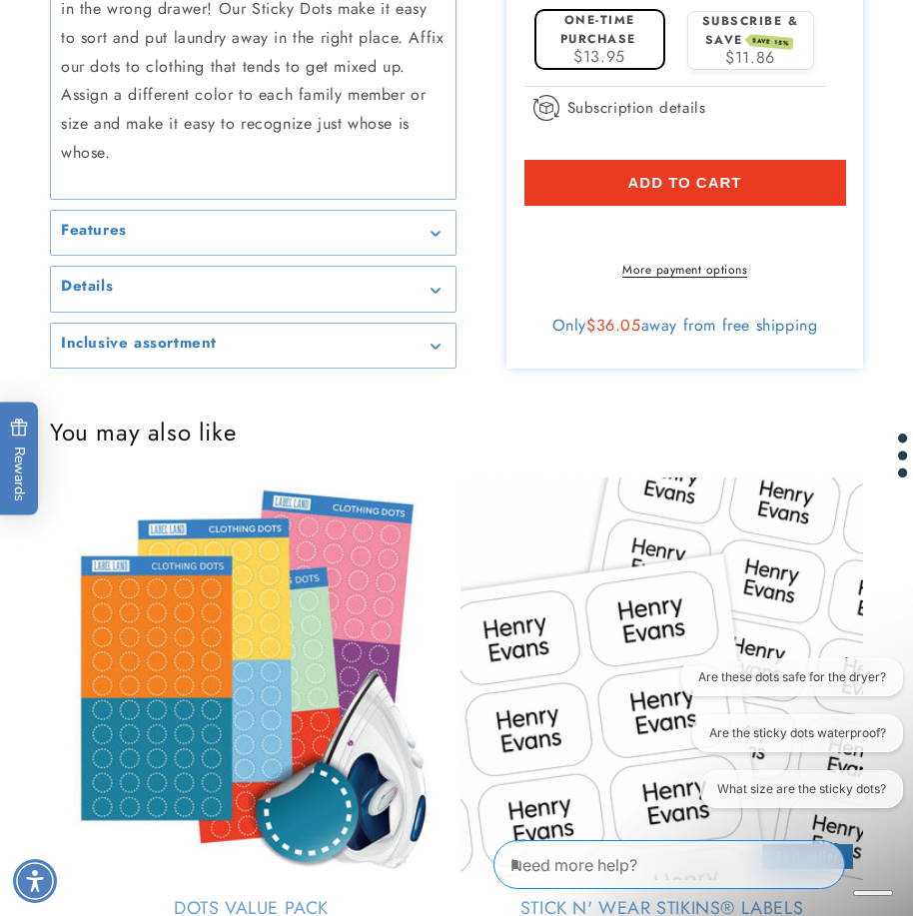
click at [434, 288] on icon "Gallery Viewer" at bounding box center [435, 291] width 10 height 6
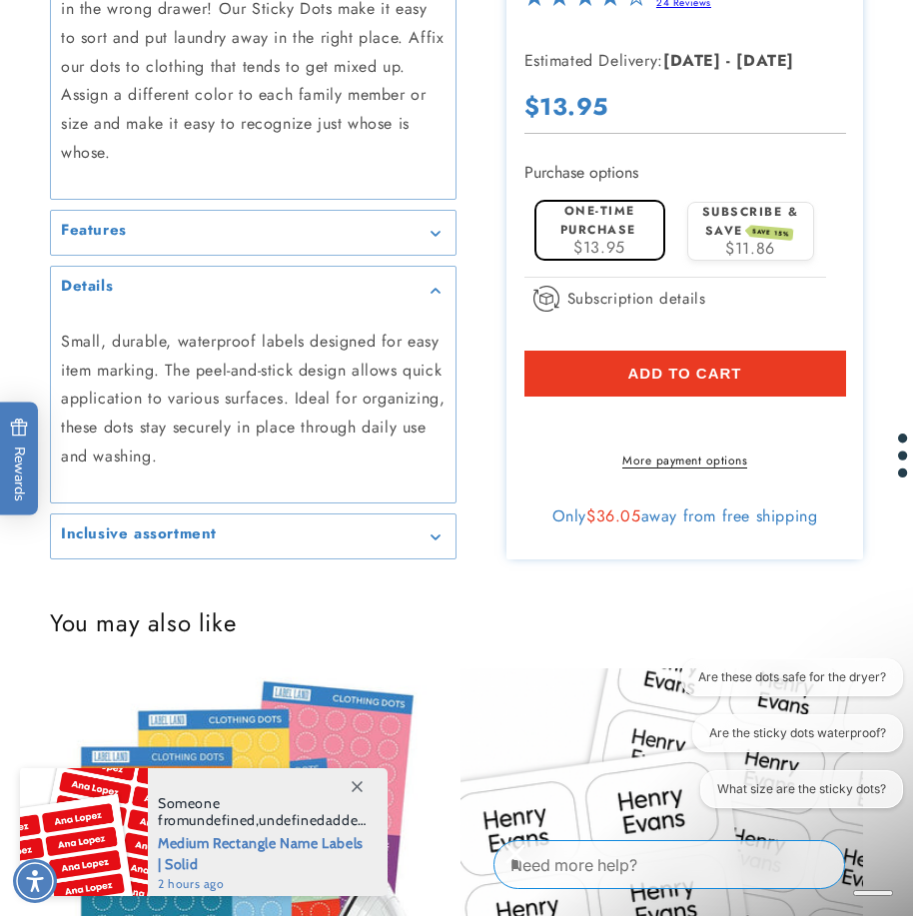
click at [434, 287] on div "Details" at bounding box center [253, 289] width 384 height 15
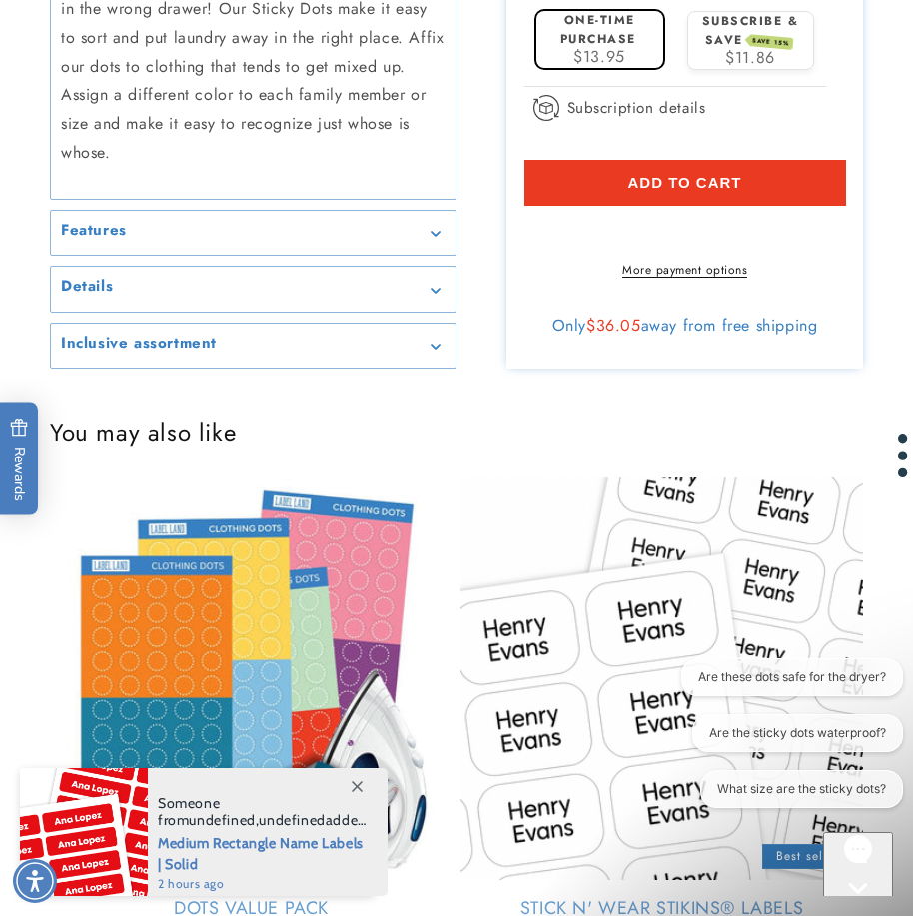
click at [434, 344] on icon "Gallery Viewer" at bounding box center [435, 347] width 10 height 6
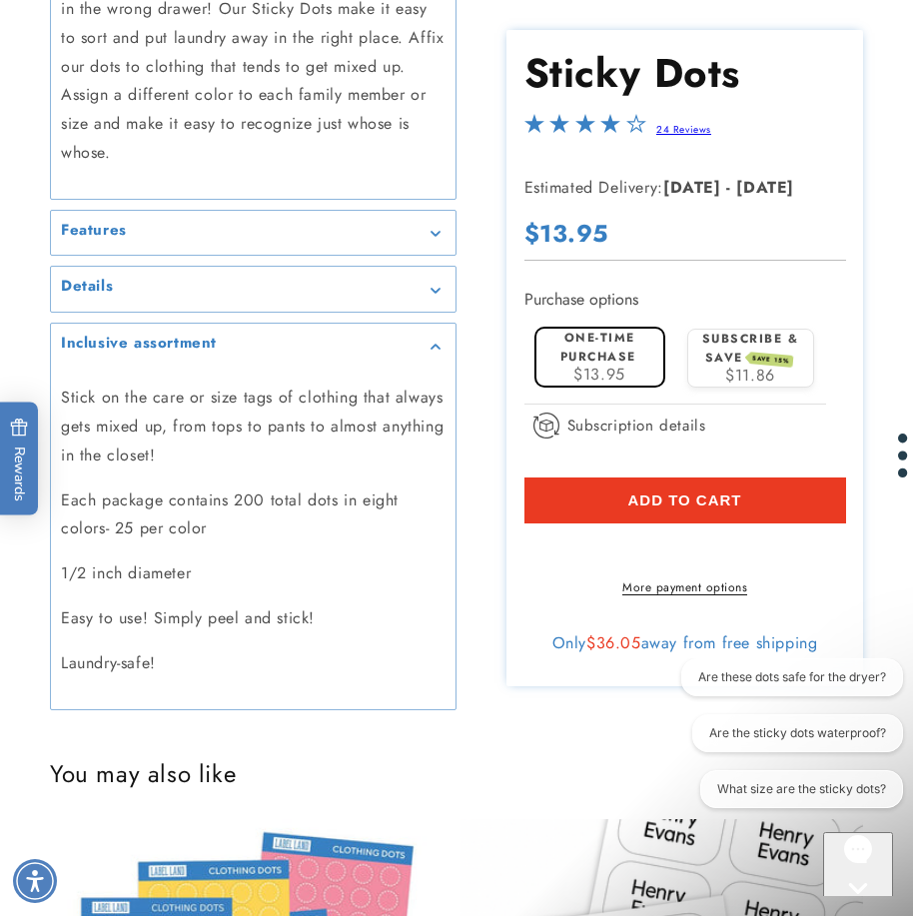
click at [434, 344] on icon "Gallery Viewer" at bounding box center [435, 347] width 10 height 6
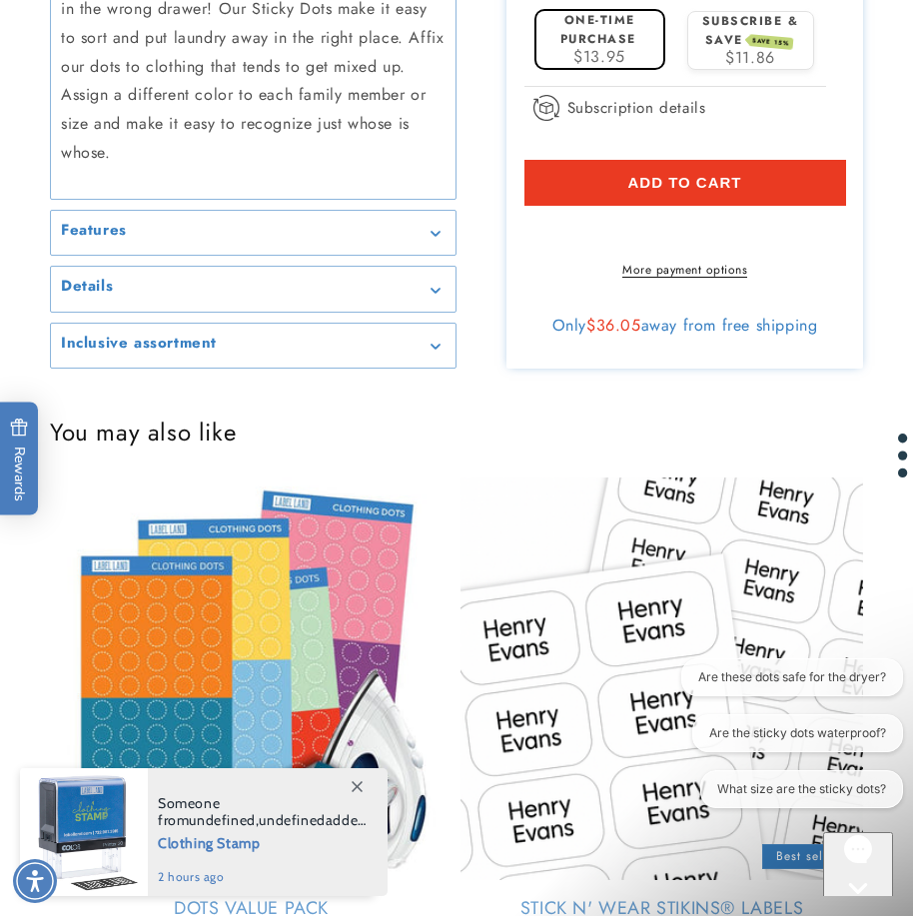
click at [433, 232] on icon "Gallery Viewer" at bounding box center [435, 234] width 10 height 6
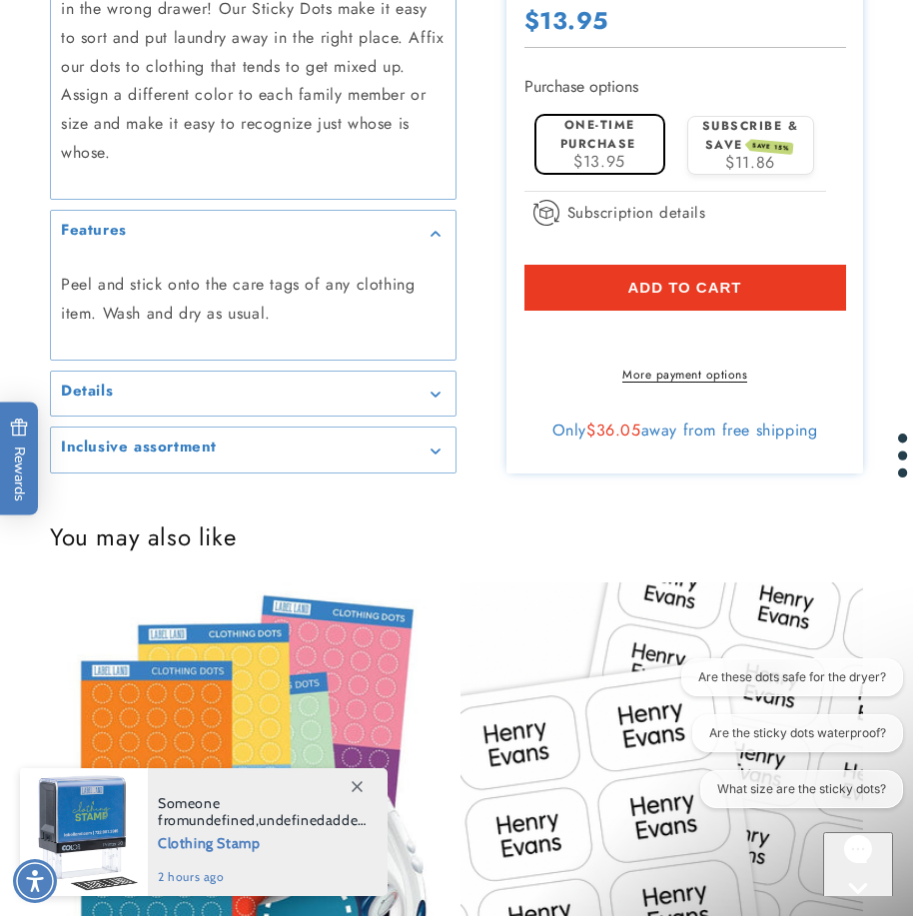
click at [433, 232] on icon "Gallery Viewer" at bounding box center [435, 234] width 10 height 6
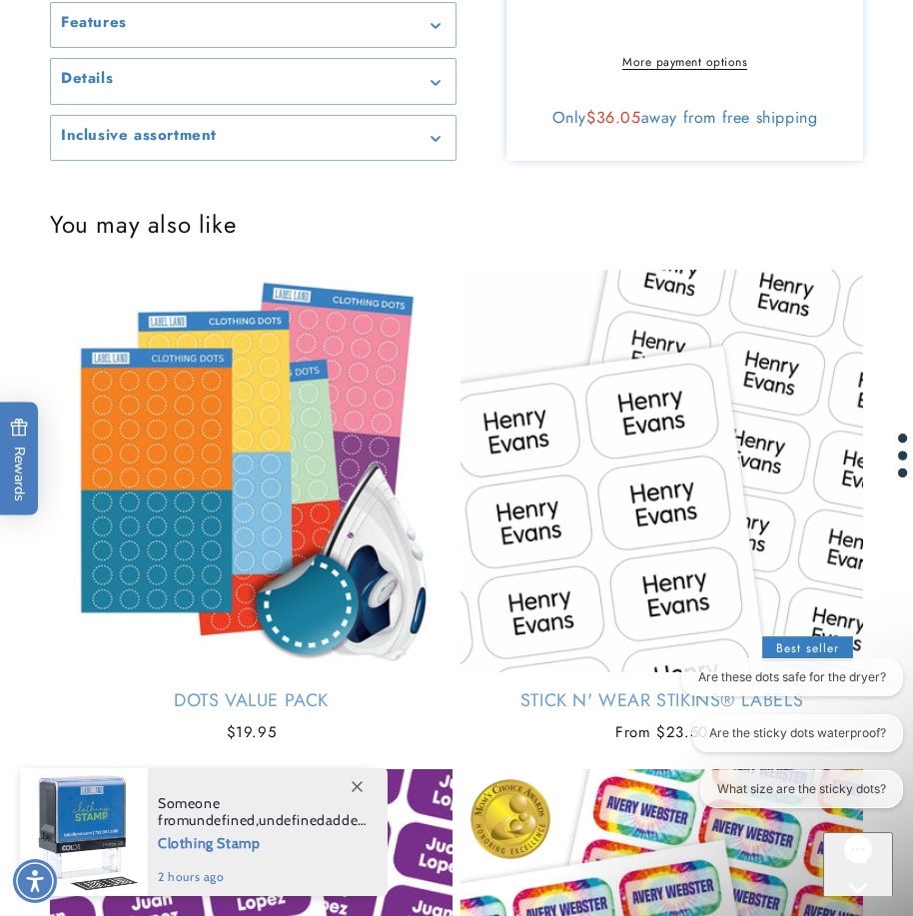
scroll to position [1098, 0]
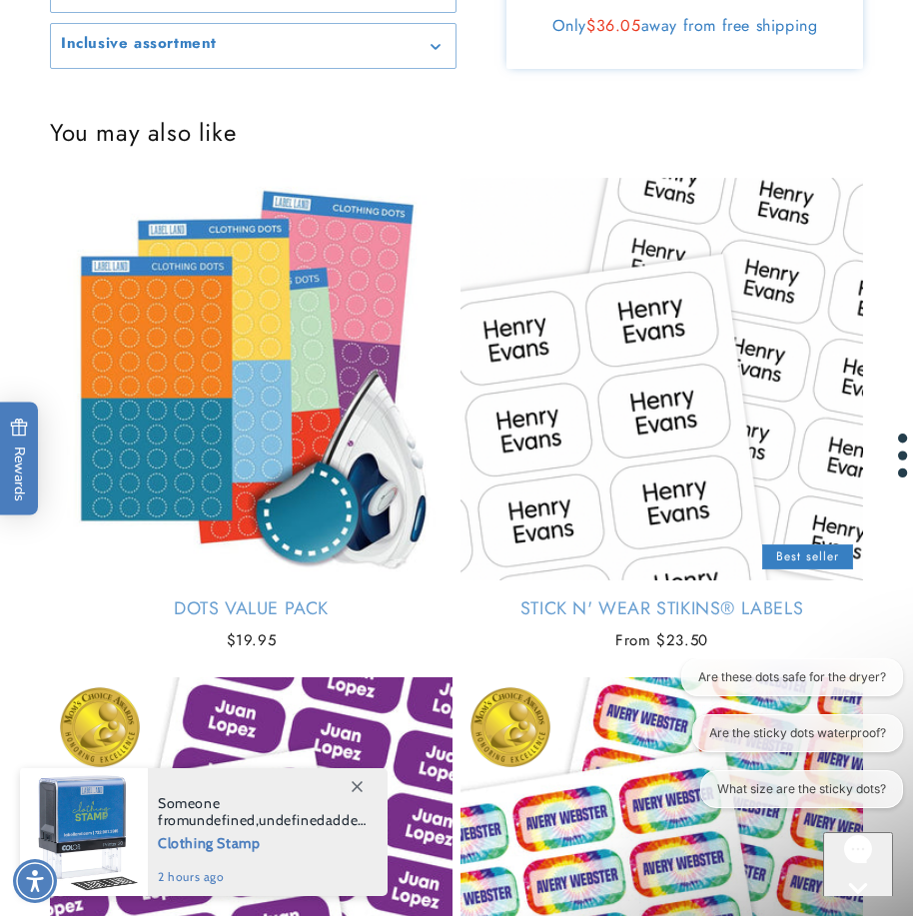
click at [360, 781] on icon at bounding box center [357, 786] width 11 height 11
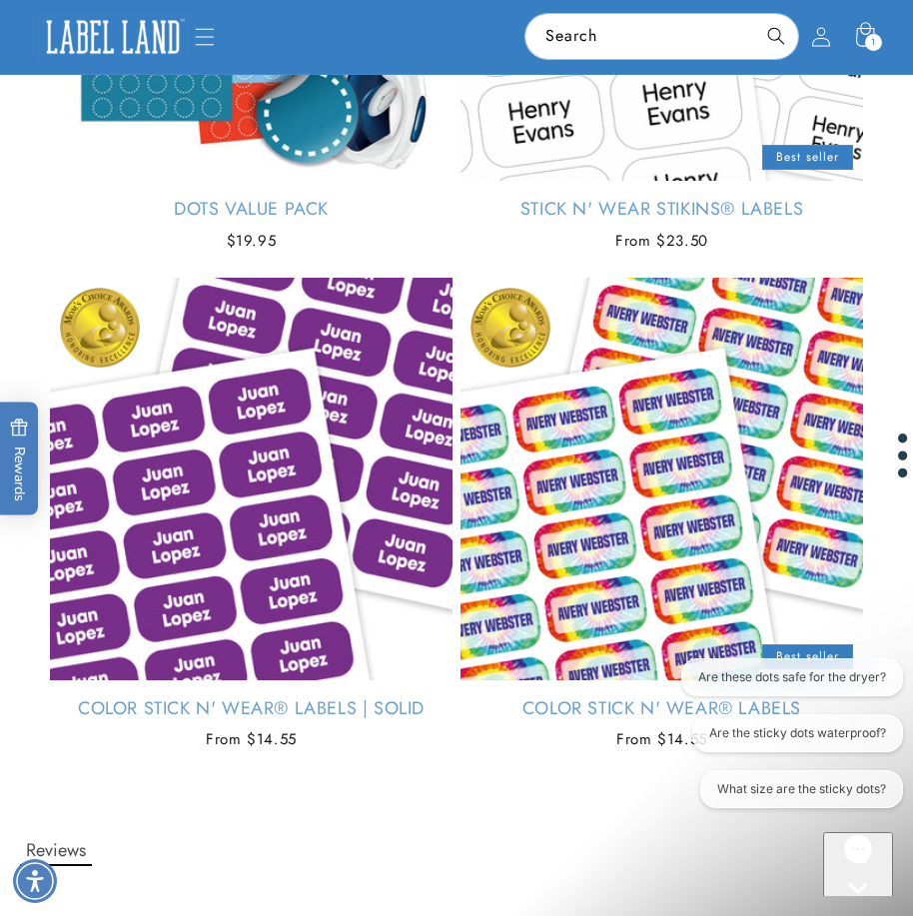
scroll to position [999, 0]
